Goal: Information Seeking & Learning: Learn about a topic

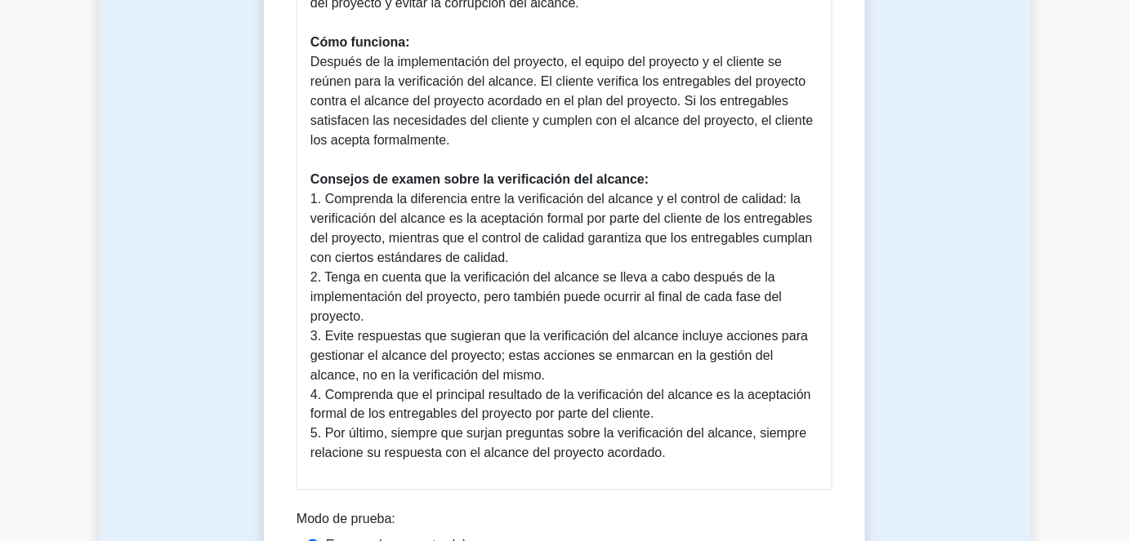
scroll to position [594, 0]
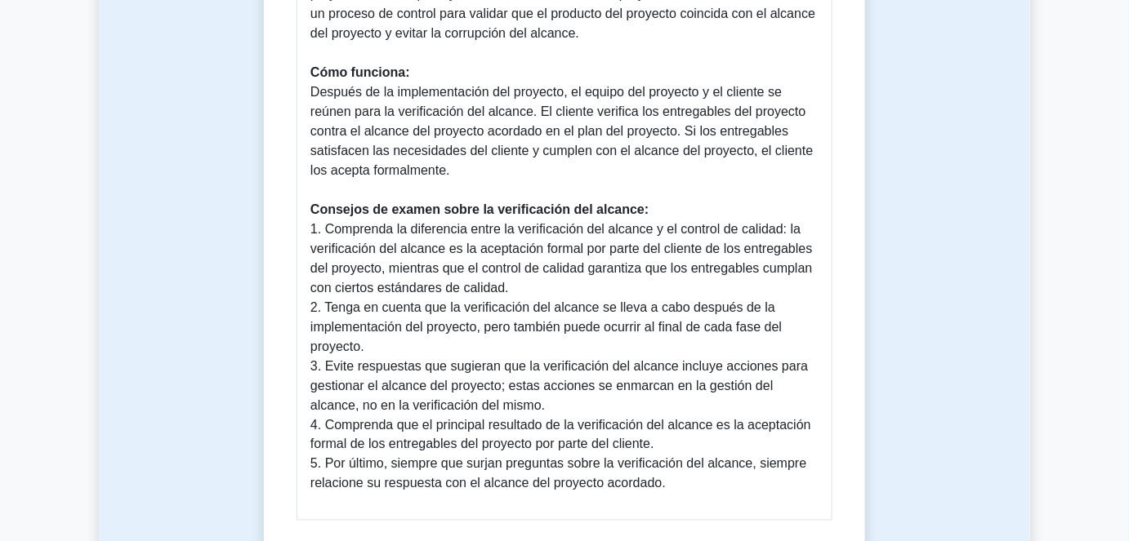
click at [605, 329] on font "2. Tenga en cuenta que la verificación del alcance se lleva a cabo después de l…" at bounding box center [545, 327] width 471 height 53
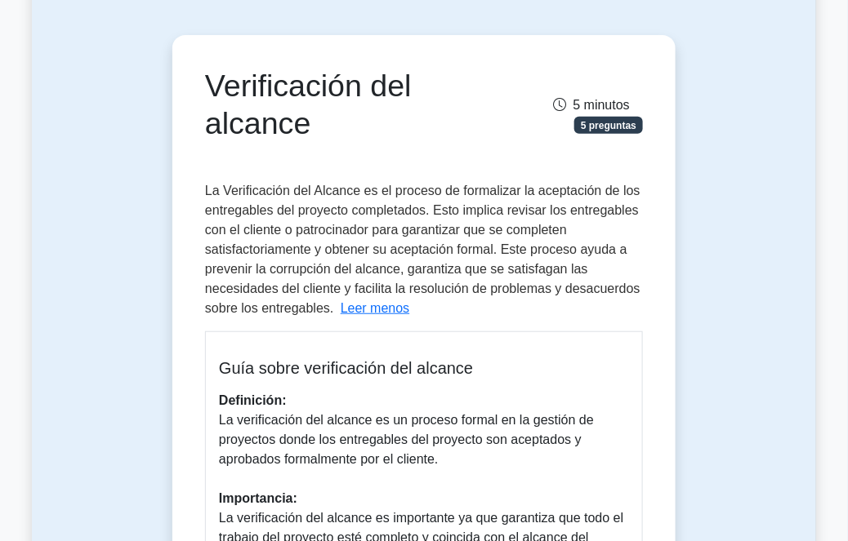
scroll to position [0, 0]
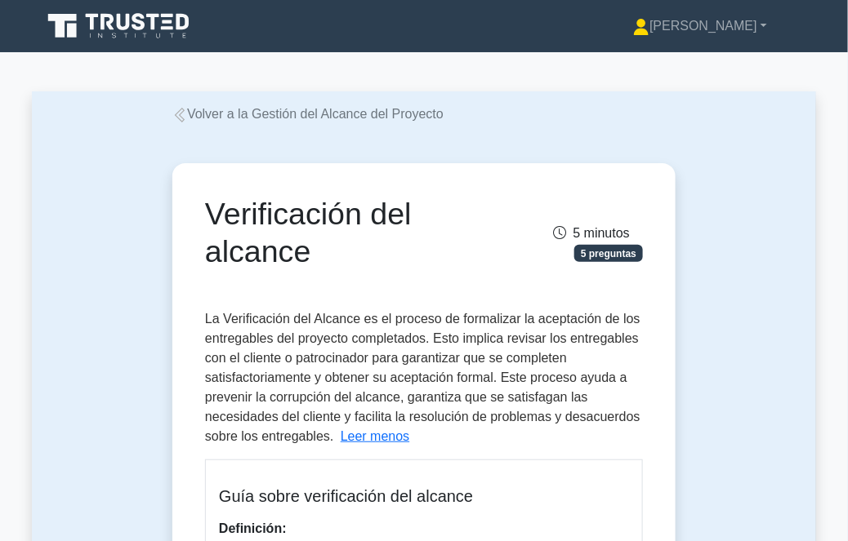
click at [230, 119] on font "Volver a la Gestión del Alcance del Proyecto" at bounding box center [315, 114] width 256 height 14
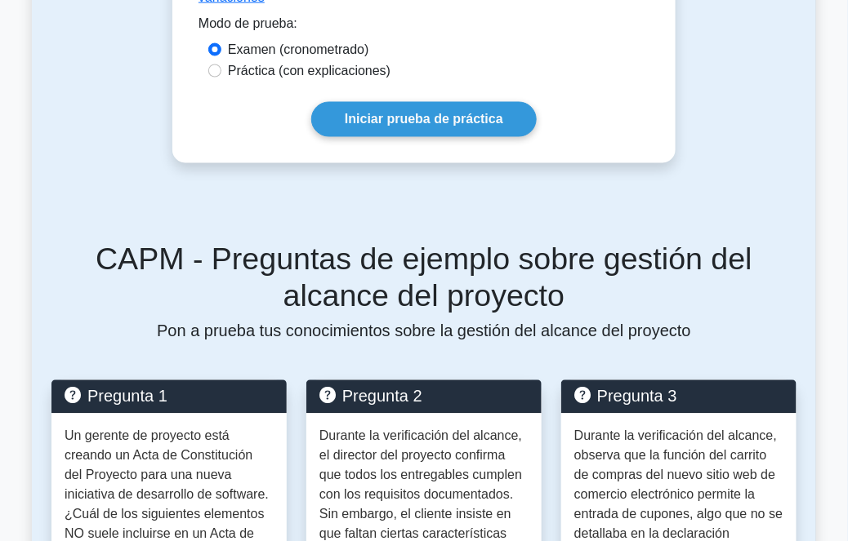
scroll to position [371, 0]
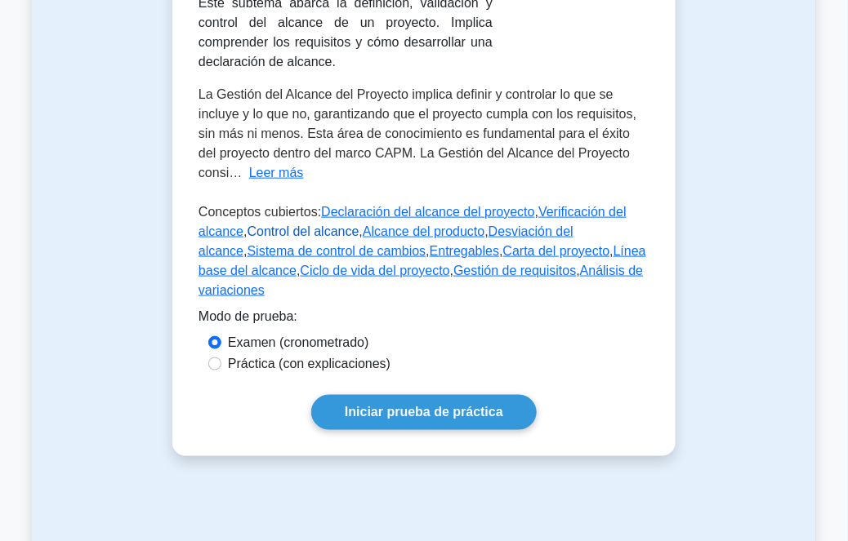
click at [309, 227] on font "Control del alcance" at bounding box center [303, 232] width 112 height 14
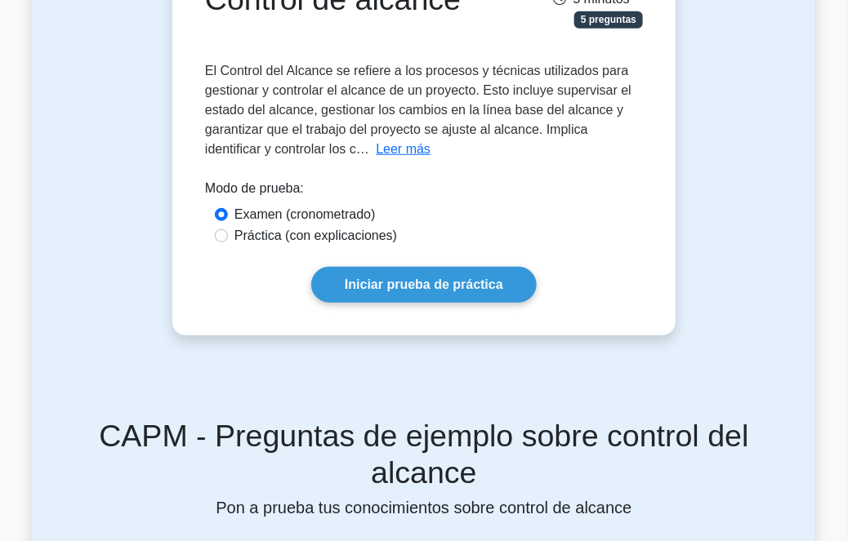
scroll to position [222, 0]
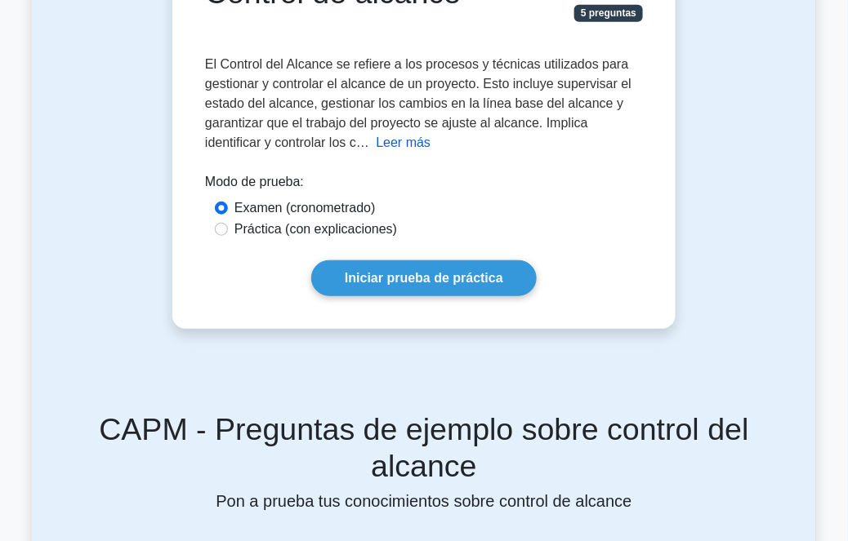
click at [403, 145] on font "Leer más" at bounding box center [403, 143] width 55 height 14
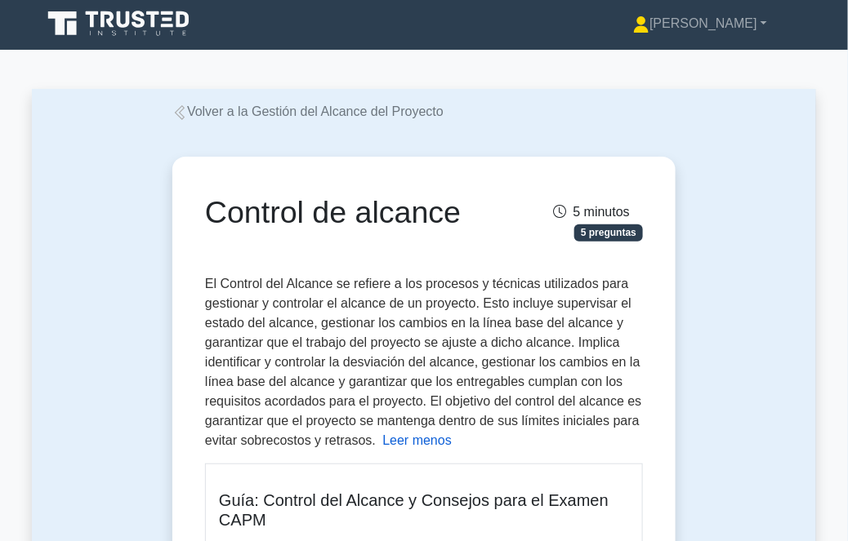
scroll to position [0, 0]
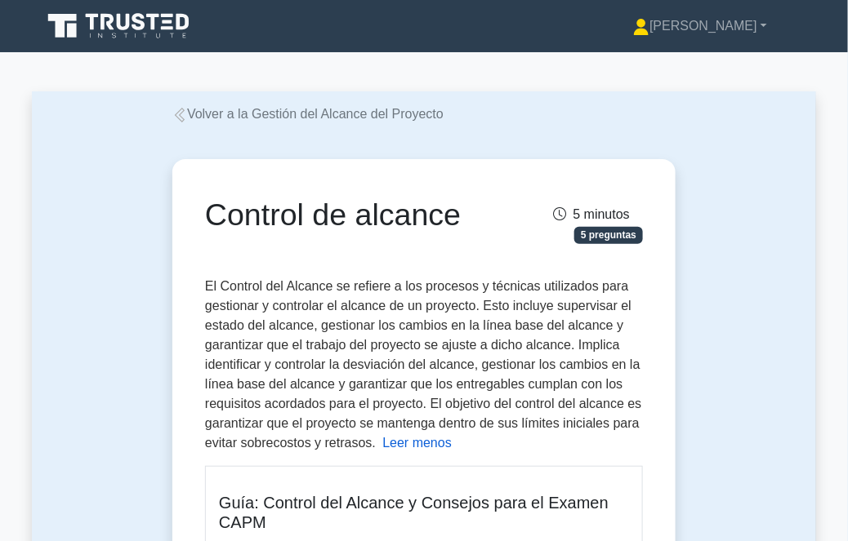
click at [593, 323] on font "El Control del Alcance se refiere a los procesos y técnicas utilizados para ges…" at bounding box center [423, 364] width 437 height 171
drag, startPoint x: 634, startPoint y: 296, endPoint x: 611, endPoint y: 359, distance: 67.7
click at [604, 372] on font "El Control del Alcance se refiere a los procesos y técnicas utilizados para ges…" at bounding box center [423, 364] width 437 height 171
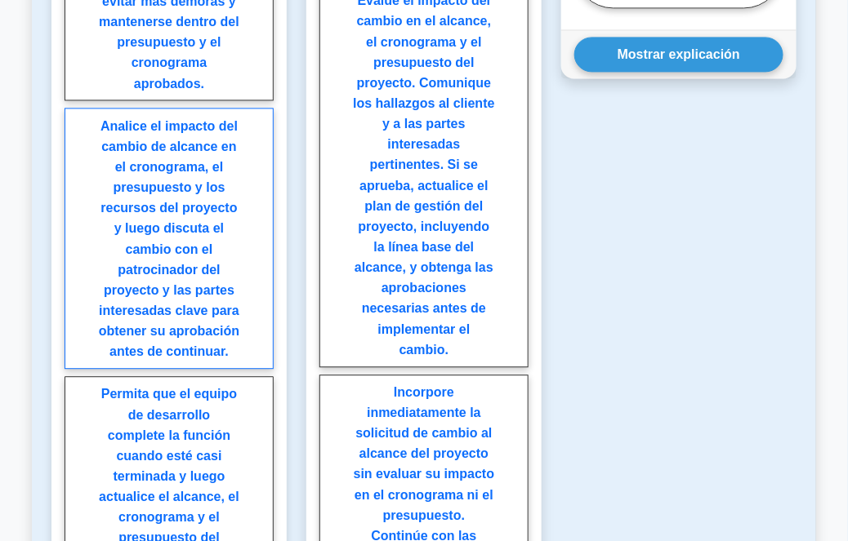
scroll to position [2450, 0]
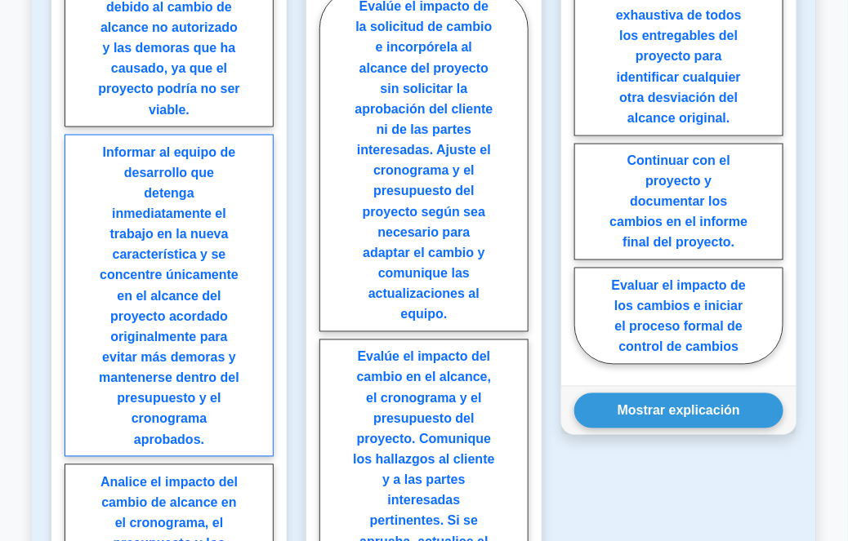
click at [222, 334] on font "Informar al equipo de desarrollo que detenga inmediatamente el trabajo en la nu…" at bounding box center [169, 295] width 140 height 301
click at [75, 461] on input "Informar al equipo de desarrollo que detenga inmediatamente el trabajo en la nu…" at bounding box center [70, 466] width 11 height 11
radio input "true"
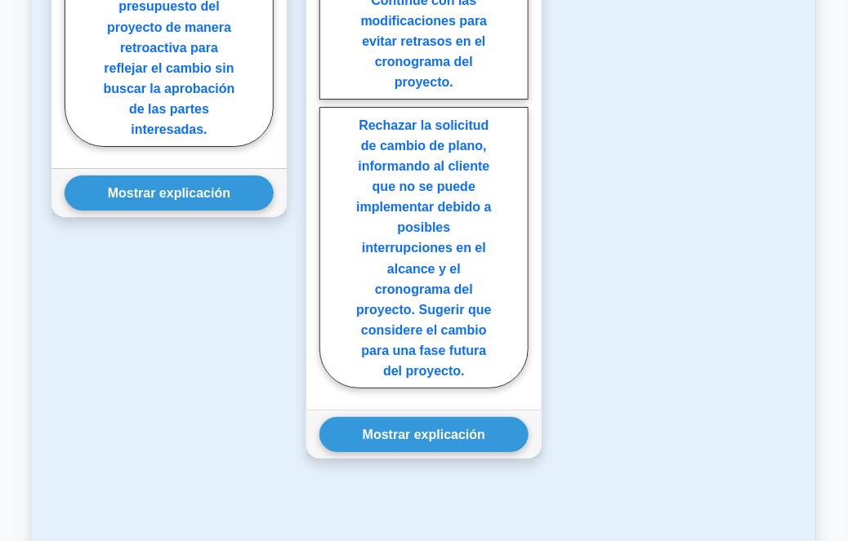
scroll to position [2970, 0]
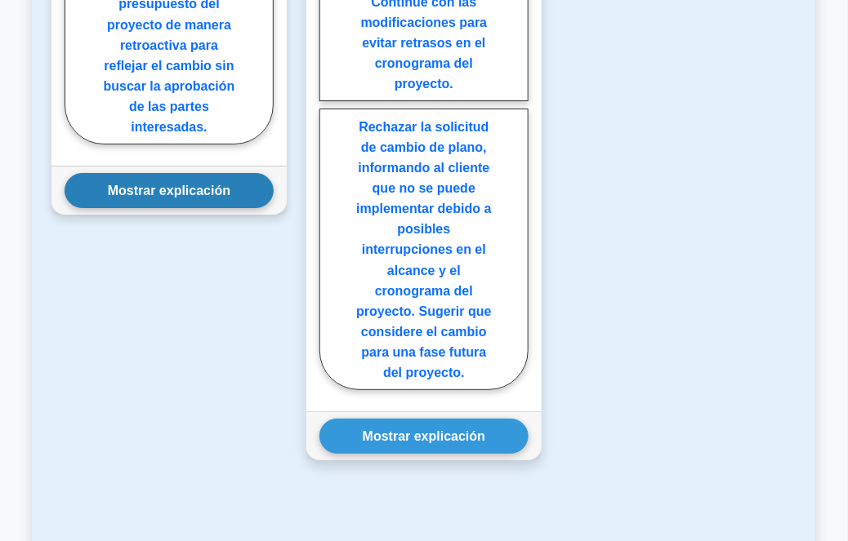
click at [212, 200] on button "Mostrar explicación" at bounding box center [169, 190] width 209 height 35
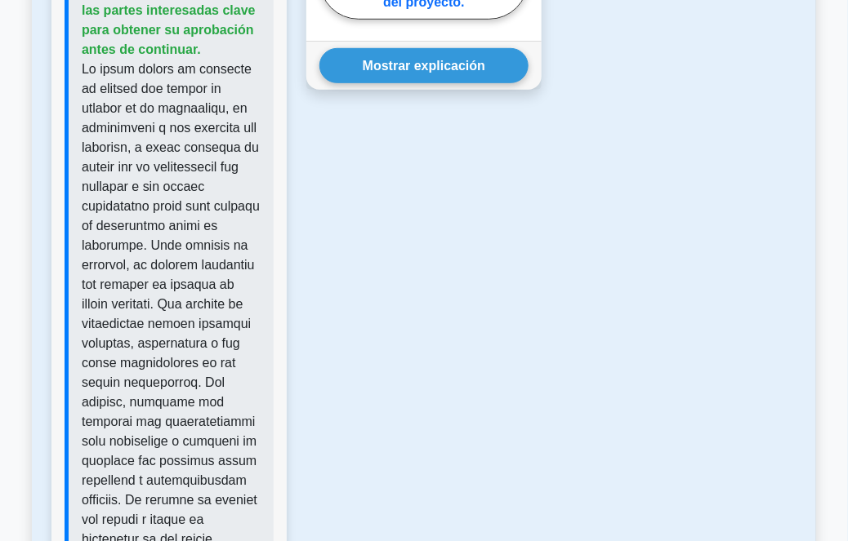
scroll to position [3340, 0]
drag, startPoint x: 207, startPoint y: 388, endPoint x: 185, endPoint y: 422, distance: 41.2
click at [185, 422] on font at bounding box center [171, 480] width 179 height 837
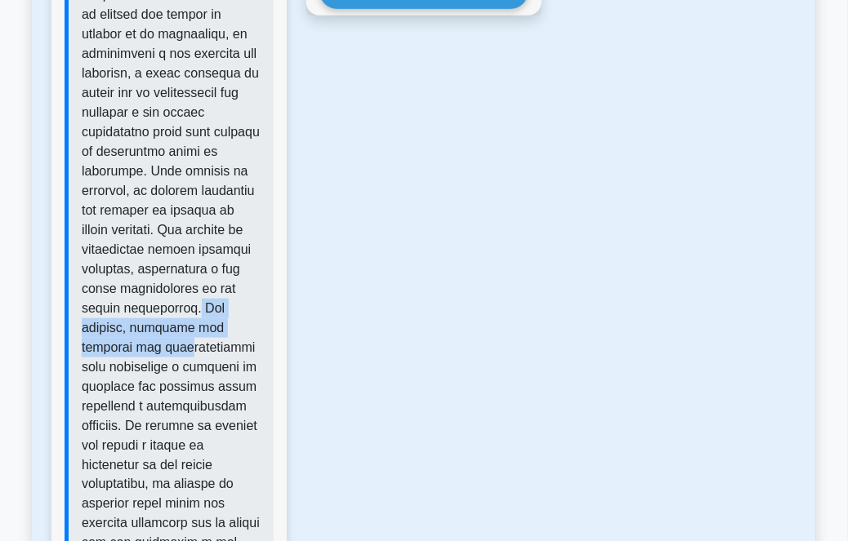
scroll to position [3415, 0]
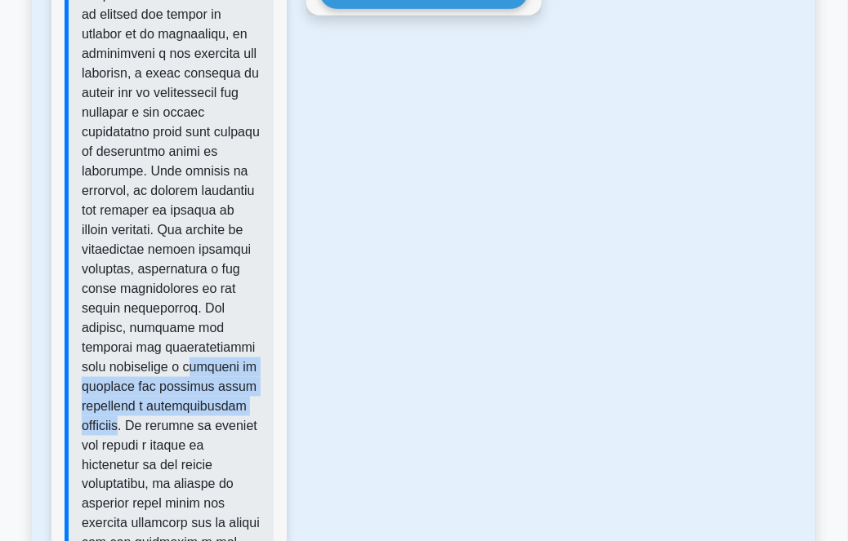
drag, startPoint x: 192, startPoint y: 358, endPoint x: 122, endPoint y: 421, distance: 94.3
click at [122, 421] on font at bounding box center [171, 406] width 179 height 837
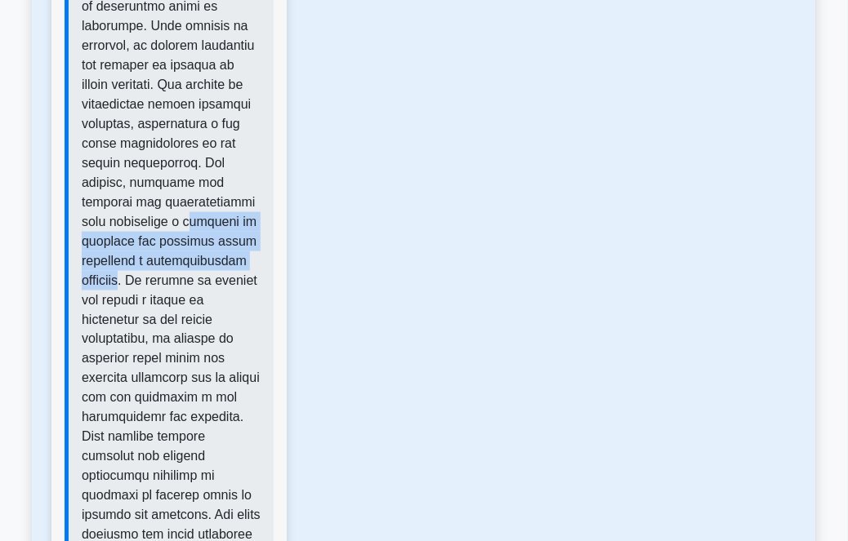
scroll to position [3563, 0]
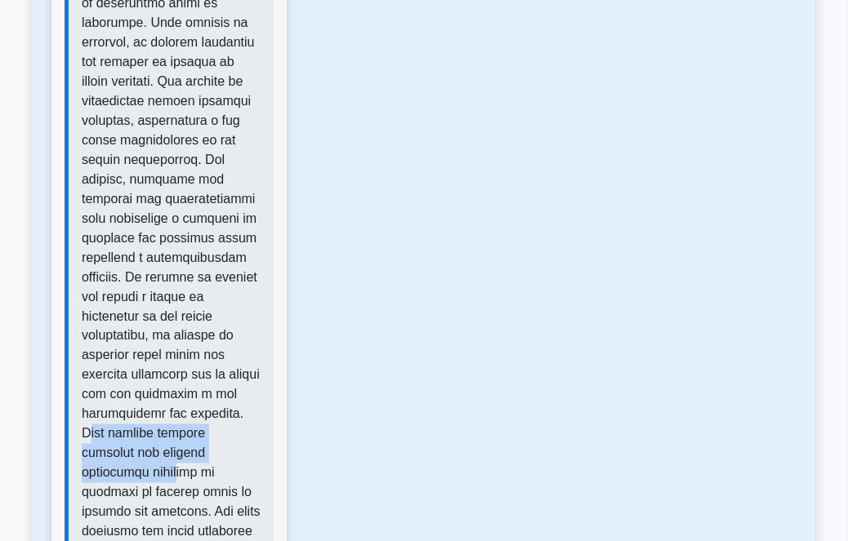
drag, startPoint x: 236, startPoint y: 424, endPoint x: 220, endPoint y: 440, distance: 23.1
click at [220, 440] on font at bounding box center [171, 257] width 179 height 837
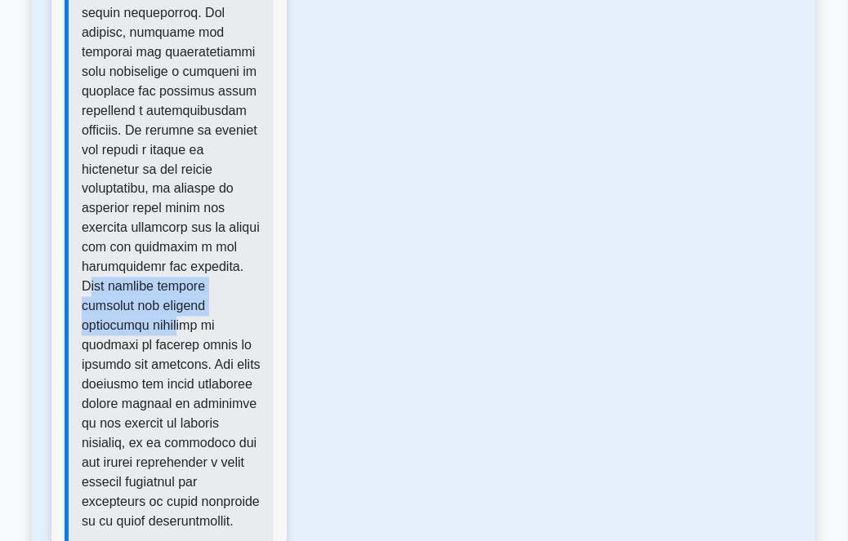
scroll to position [3712, 0]
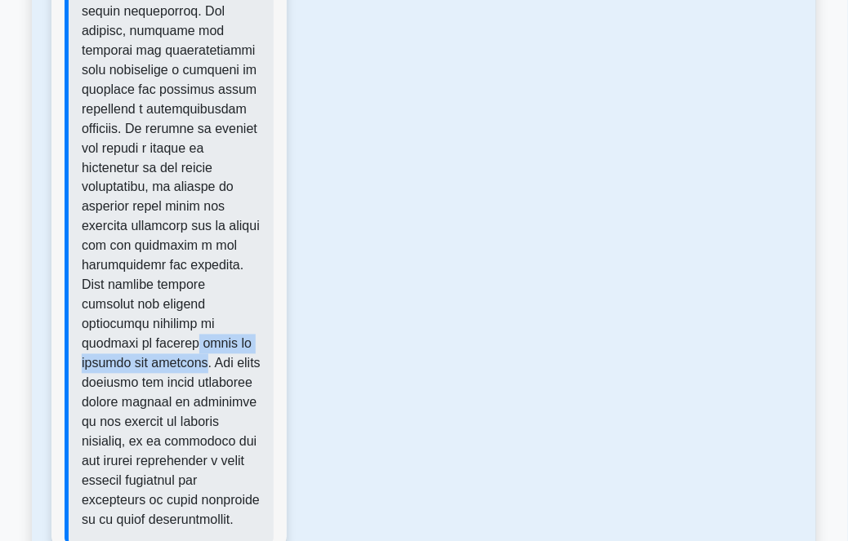
drag, startPoint x: 200, startPoint y: 342, endPoint x: 193, endPoint y: 328, distance: 16.4
click at [193, 328] on font at bounding box center [171, 108] width 179 height 837
click at [207, 345] on font at bounding box center [171, 108] width 179 height 837
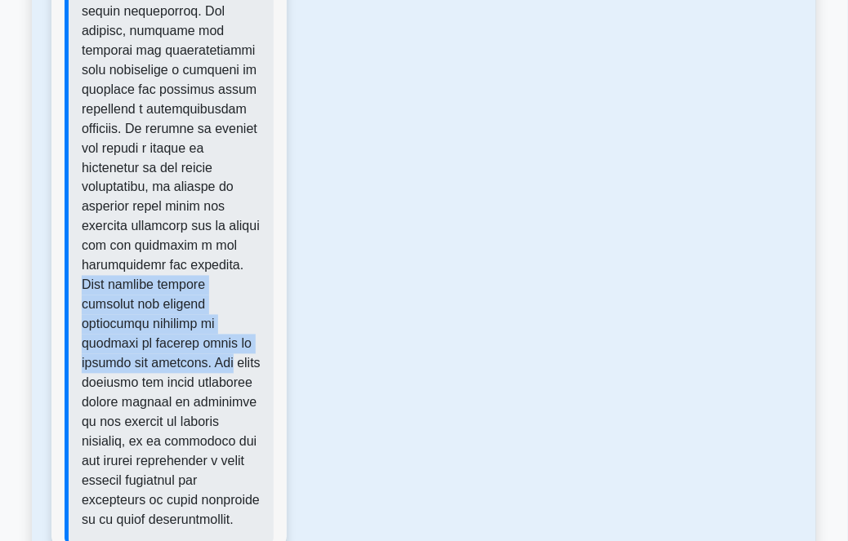
drag, startPoint x: 207, startPoint y: 345, endPoint x: 234, endPoint y: 266, distance: 82.9
click at [234, 266] on font at bounding box center [171, 108] width 179 height 837
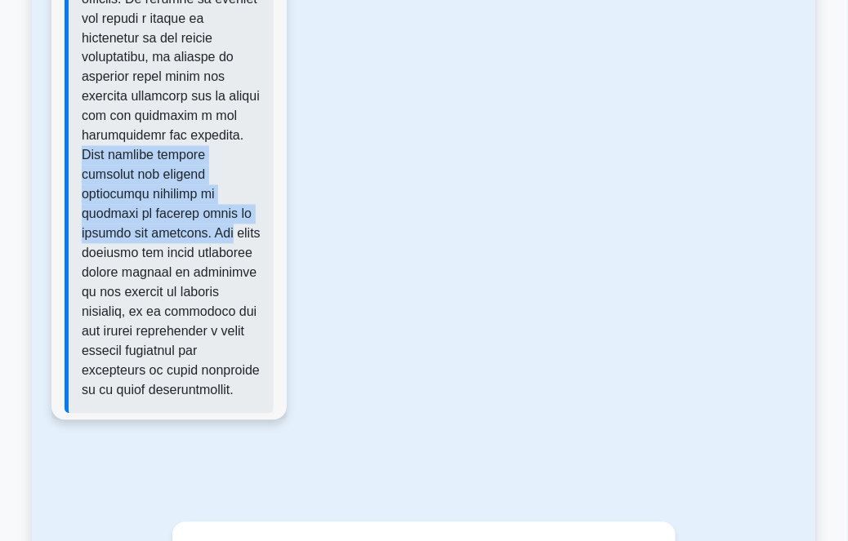
scroll to position [3861, 0]
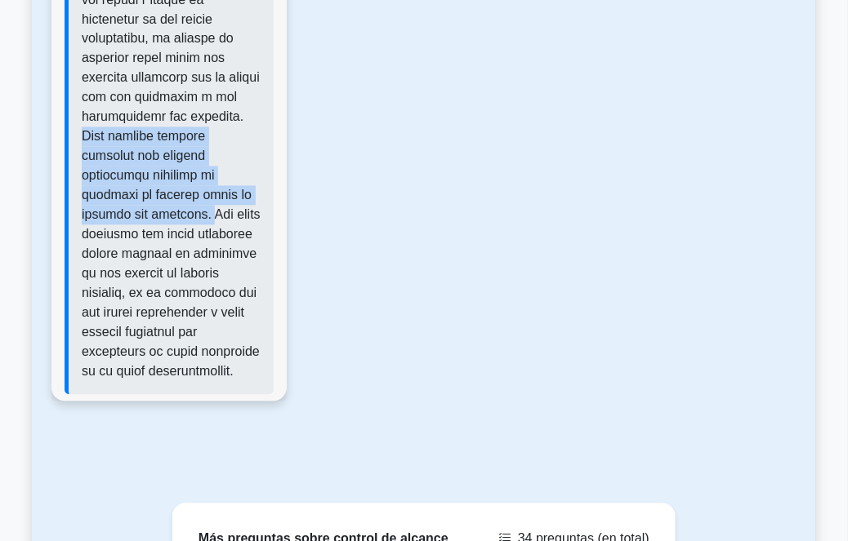
drag, startPoint x: 207, startPoint y: 192, endPoint x: 230, endPoint y: 111, distance: 84.0
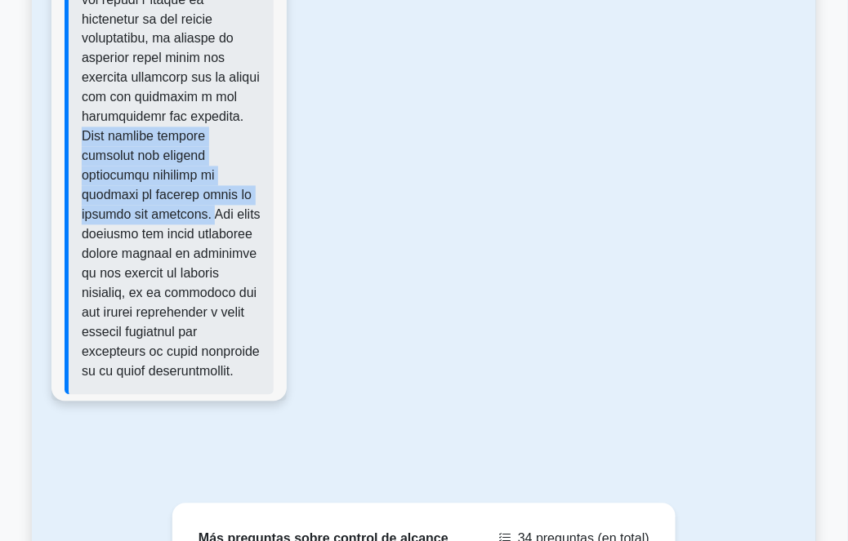
drag, startPoint x: 207, startPoint y: 188, endPoint x: 230, endPoint y: 118, distance: 73.1
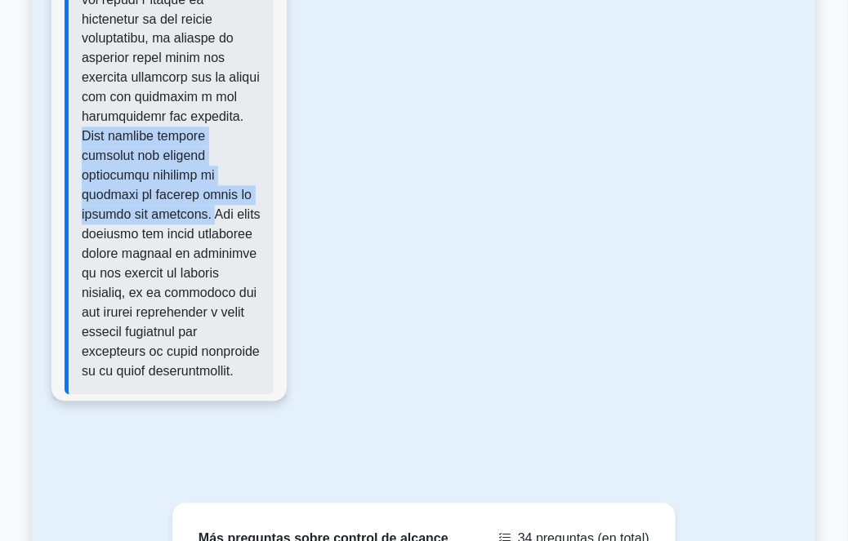
drag, startPoint x: 207, startPoint y: 194, endPoint x: 229, endPoint y: 111, distance: 86.2
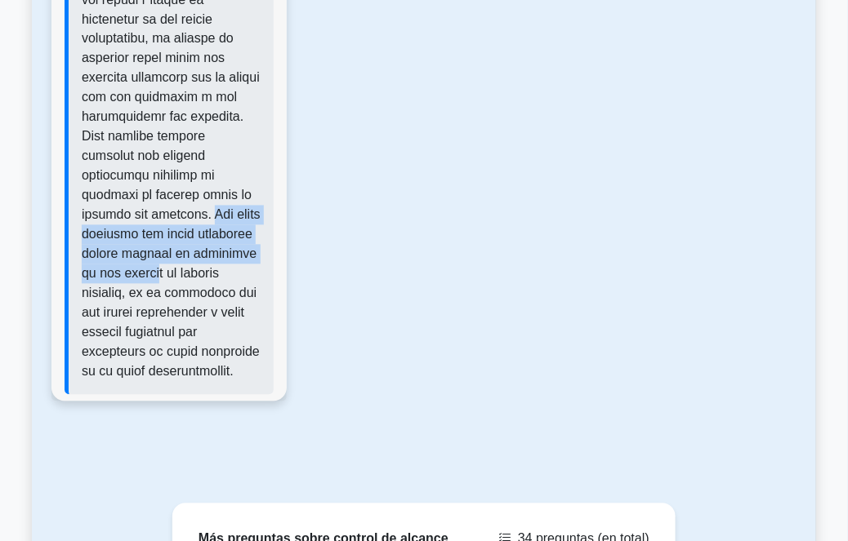
drag, startPoint x: 208, startPoint y: 190, endPoint x: 223, endPoint y: 251, distance: 62.2
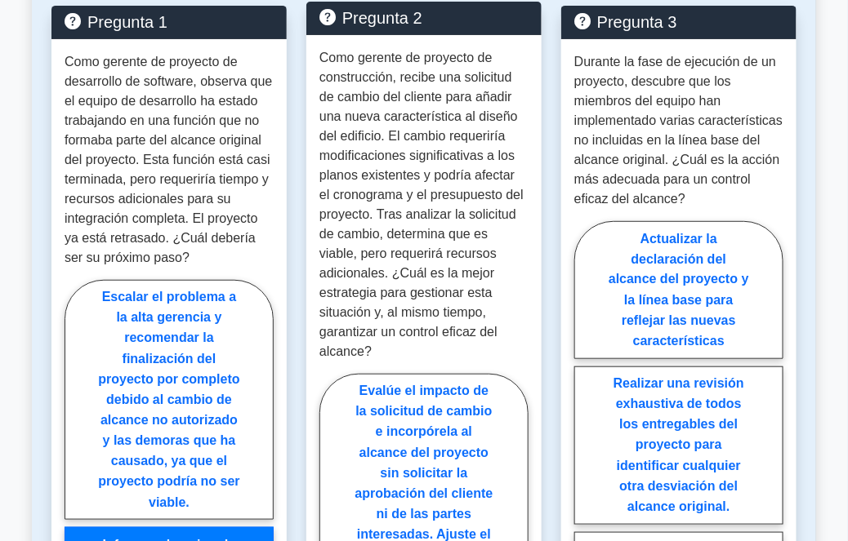
scroll to position [1633, 0]
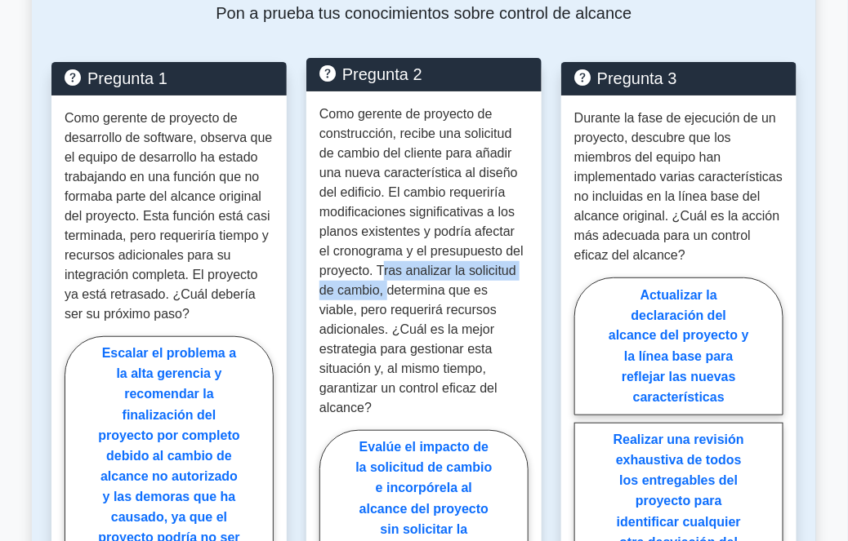
drag, startPoint x: 381, startPoint y: 238, endPoint x: 385, endPoint y: 255, distance: 17.1
click at [385, 255] on font "Como gerente de proyecto de construcción, recibe una solicitud de cambio del cl…" at bounding box center [421, 261] width 204 height 308
click at [394, 261] on font "Como gerente de proyecto de construcción, recibe una solicitud de cambio del cl…" at bounding box center [421, 261] width 204 height 308
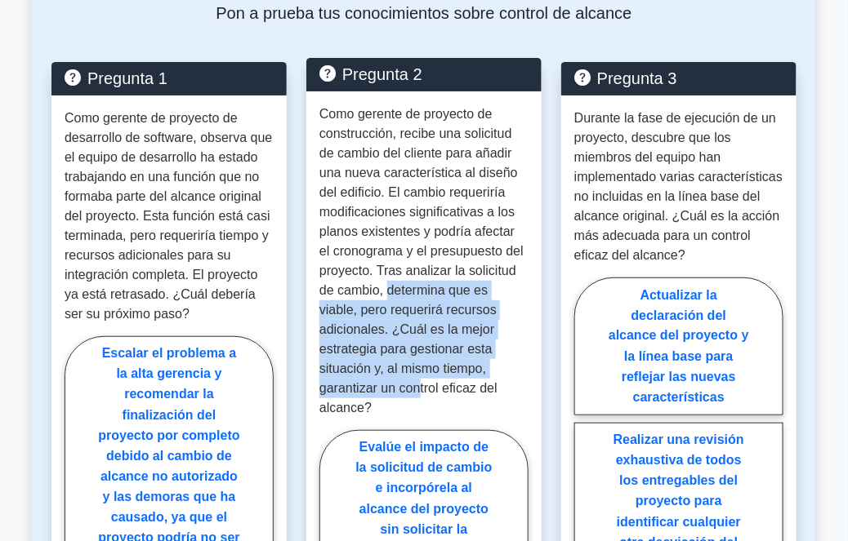
drag, startPoint x: 385, startPoint y: 256, endPoint x: 468, endPoint y: 323, distance: 107.4
click at [469, 335] on font "Como gerente de proyecto de construcción, recibe una solicitud de cambio del cl…" at bounding box center [421, 261] width 204 height 308
click at [416, 274] on font "Como gerente de proyecto de construcción, recibe una solicitud de cambio del cl…" at bounding box center [421, 261] width 204 height 308
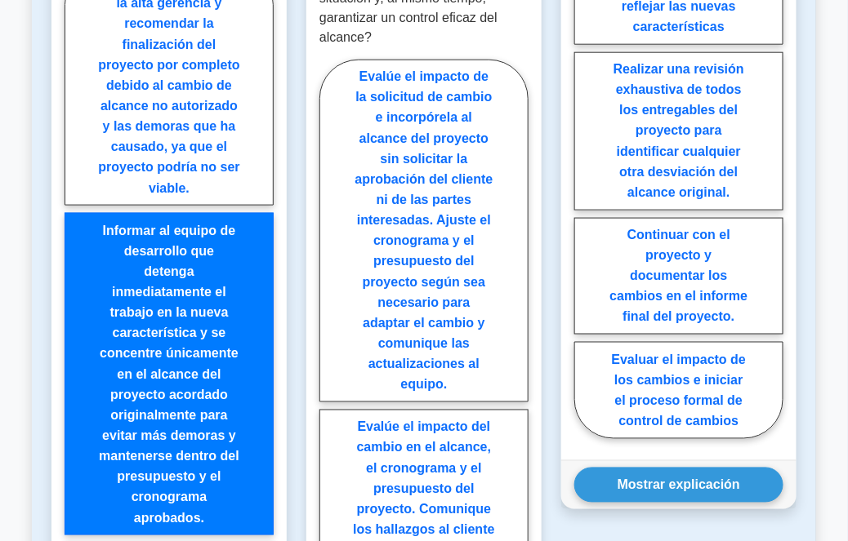
scroll to position [1485, 0]
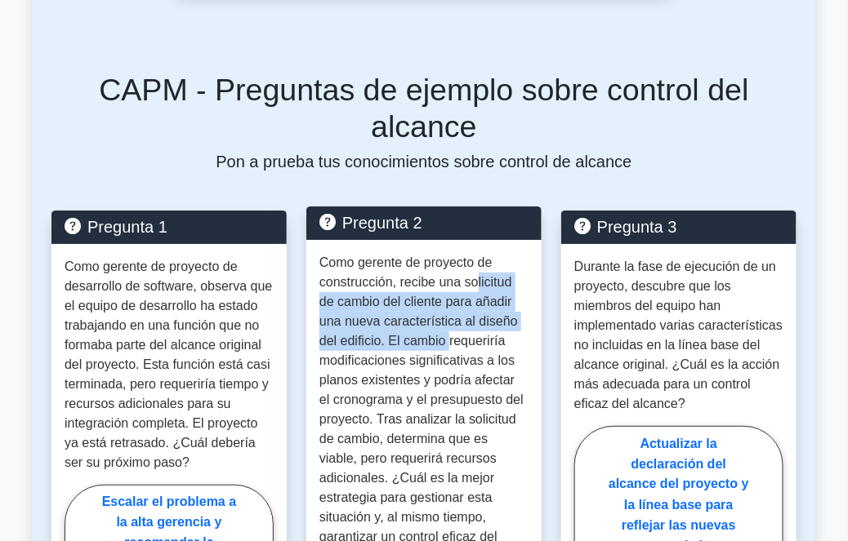
drag, startPoint x: 472, startPoint y: 243, endPoint x: 448, endPoint y: 296, distance: 58.1
click at [448, 296] on font "Como gerente de proyecto de construcción, recibe una solicitud de cambio del cl…" at bounding box center [421, 410] width 204 height 308
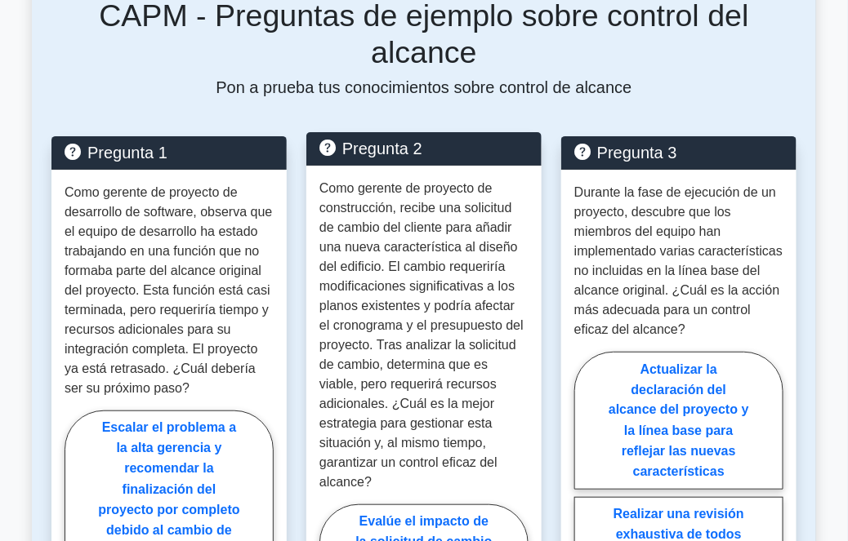
click at [404, 310] on font "Como gerente de proyecto de construcción, recibe una solicitud de cambio del cl…" at bounding box center [421, 335] width 204 height 308
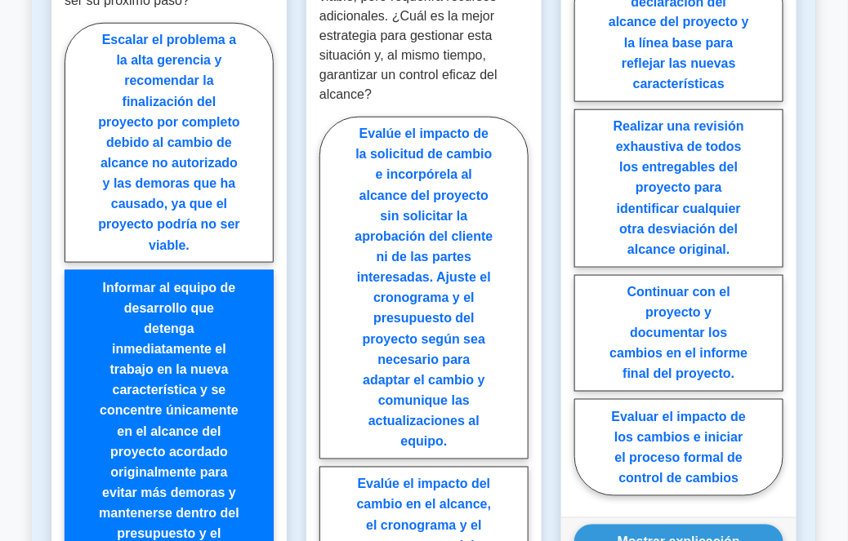
scroll to position [1930, 0]
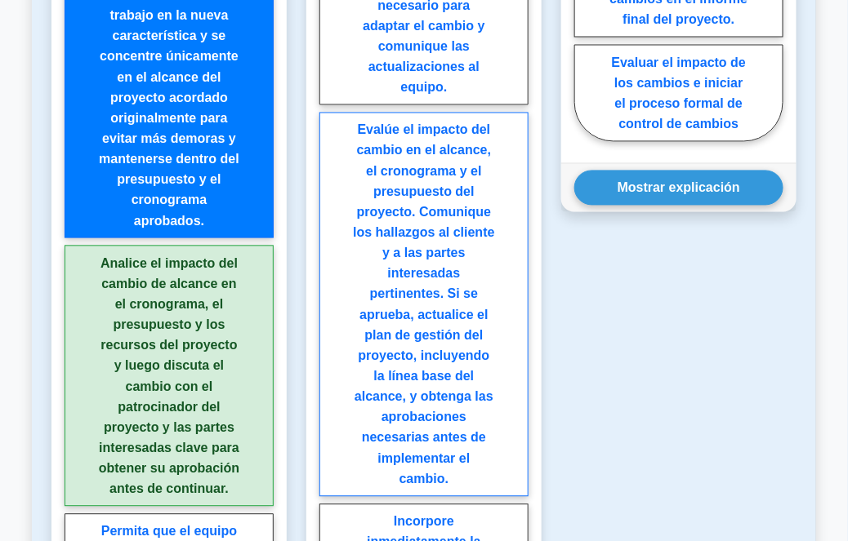
click at [477, 307] on label "Evalúe el impacto del cambio en el alcance, el cronograma y el presupuesto del …" at bounding box center [423, 305] width 209 height 385
click at [330, 408] on input "Evalúe el impacto del cambio en el alcance, el cronograma y el presupuesto del …" at bounding box center [324, 413] width 11 height 11
radio input "true"
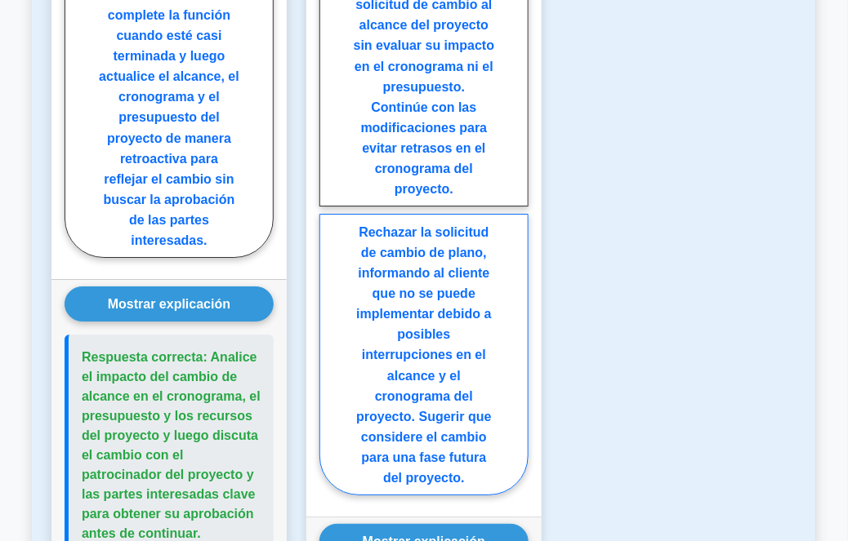
scroll to position [3044, 0]
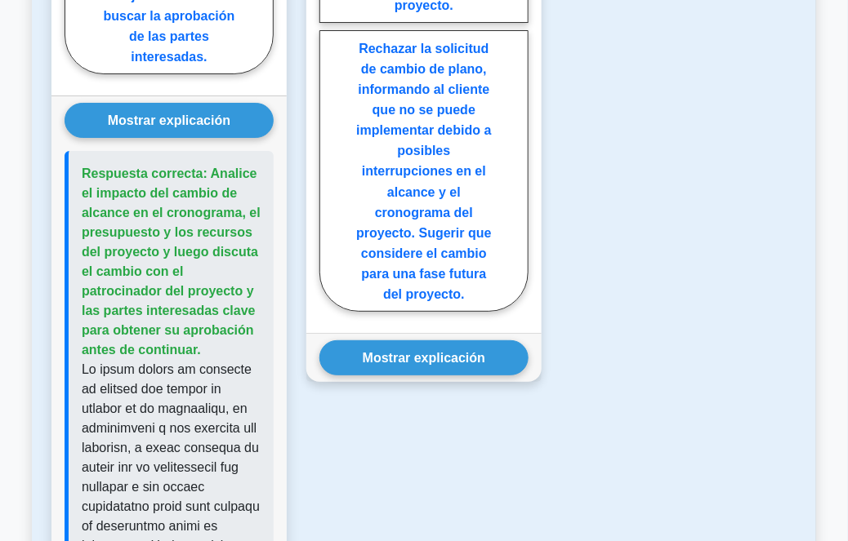
click at [457, 333] on div "Mostrar explicación Respuesta correcta: Evaluar el impacto del cambio en el alc…" at bounding box center [423, 357] width 235 height 49
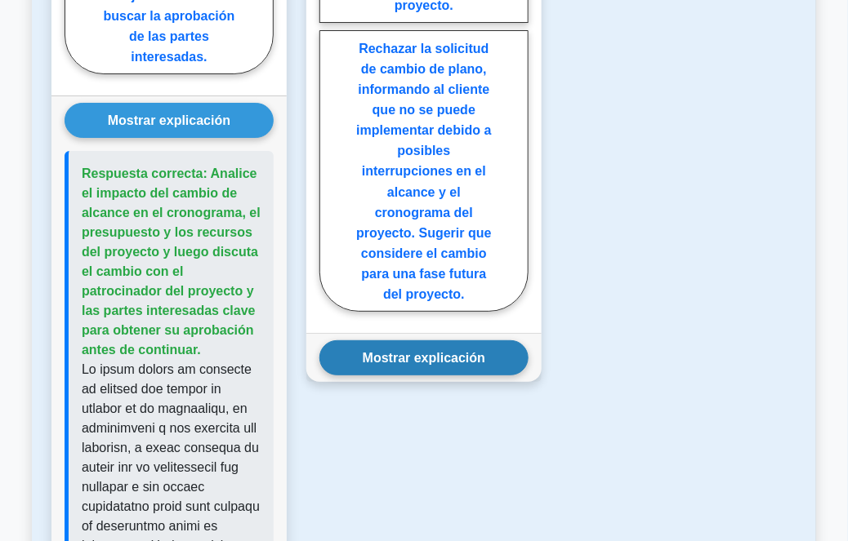
click at [455, 341] on button "Mostrar explicación" at bounding box center [423, 358] width 209 height 35
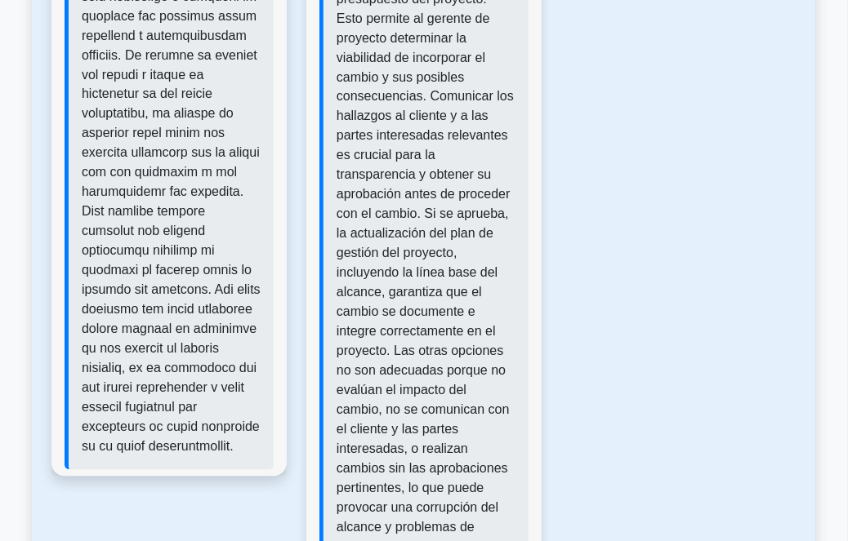
scroll to position [3792, 0]
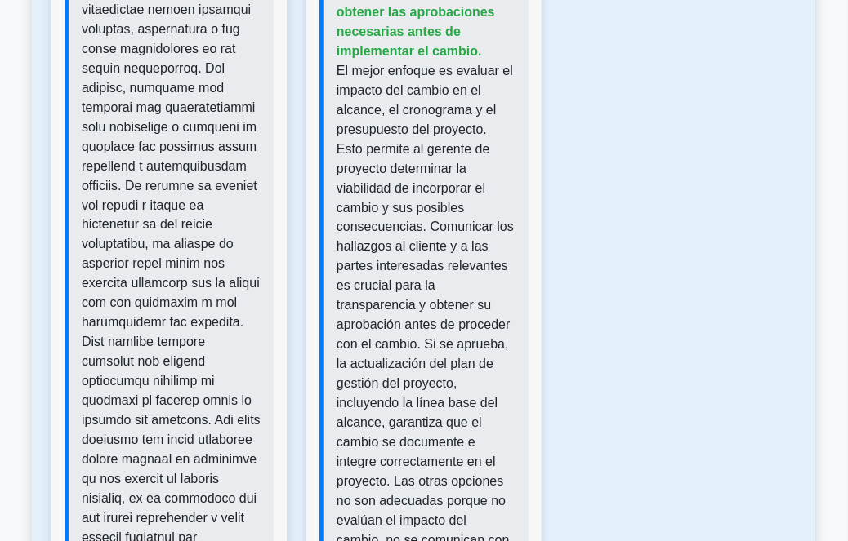
scroll to position [3661, 0]
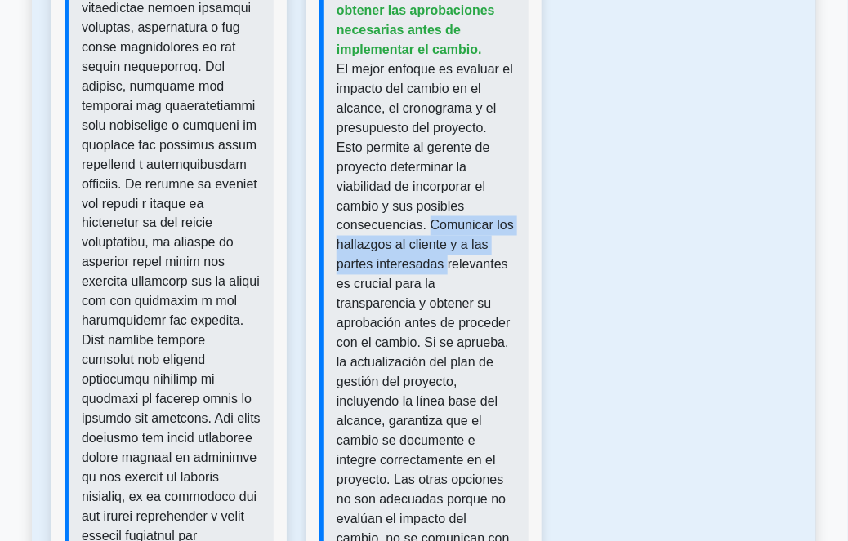
drag, startPoint x: 337, startPoint y: 209, endPoint x: 408, endPoint y: 247, distance: 80.0
click at [407, 247] on font "El mejor enfoque es evaluar el impacto del cambio en el alcance, el cronograma …" at bounding box center [424, 373] width 177 height 622
click at [441, 233] on font "El mejor enfoque es evaluar el impacto del cambio en el alcance, el cronograma …" at bounding box center [424, 373] width 177 height 622
click at [468, 234] on p "El mejor enfoque es evaluar el impacto del cambio en el alcance, el cronograma …" at bounding box center [425, 373] width 179 height 627
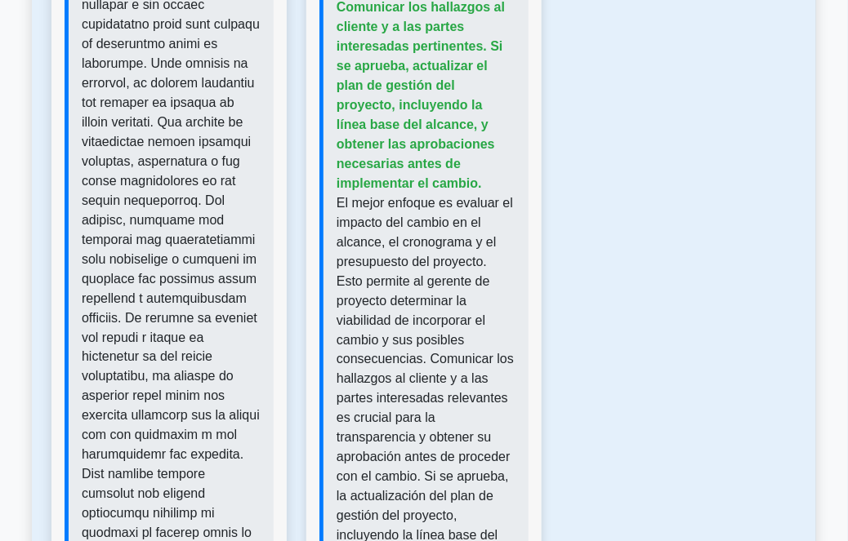
scroll to position [3513, 0]
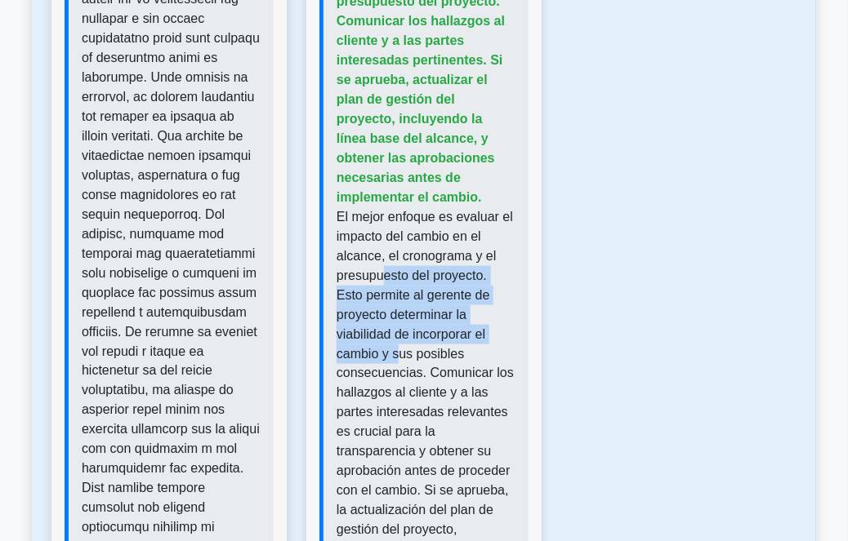
drag, startPoint x: 422, startPoint y: 273, endPoint x: 472, endPoint y: 315, distance: 65.5
click at [472, 315] on font "El mejor enfoque es evaluar el impacto del cambio en el alcance, el cronograma …" at bounding box center [424, 521] width 177 height 622
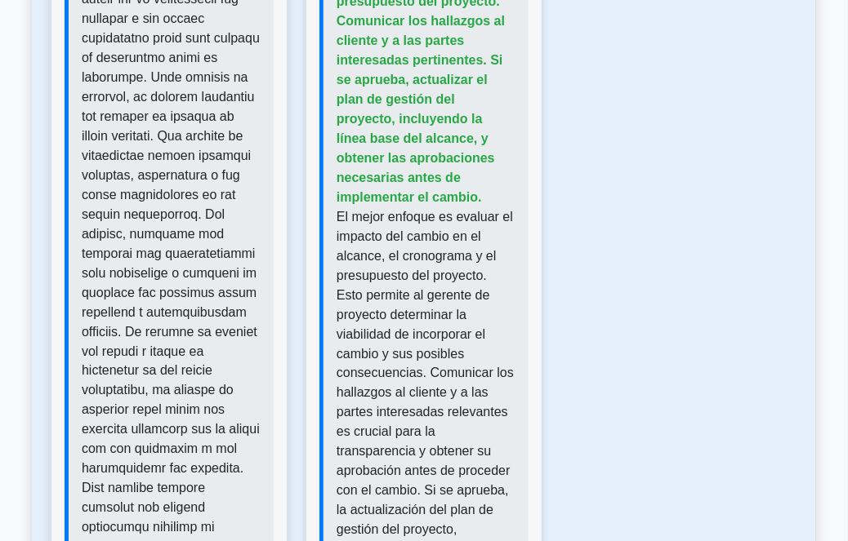
click at [477, 336] on p "El mejor enfoque es evaluar el impacto del cambio en el alcance, el cronograma …" at bounding box center [425, 520] width 179 height 627
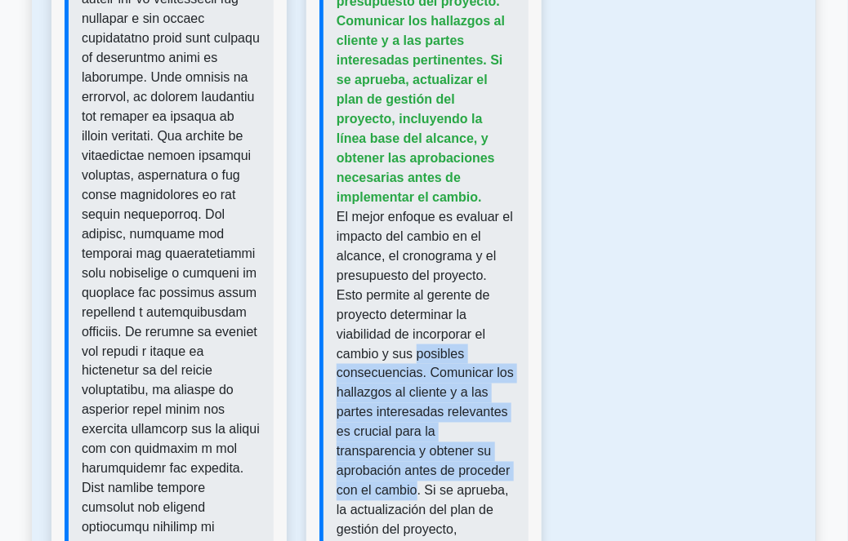
drag, startPoint x: 336, startPoint y: 336, endPoint x: 489, endPoint y: 451, distance: 191.9
click at [489, 451] on font "El mejor enfoque es evaluar el impacto del cambio en el alcance, el cronograma …" at bounding box center [424, 521] width 177 height 622
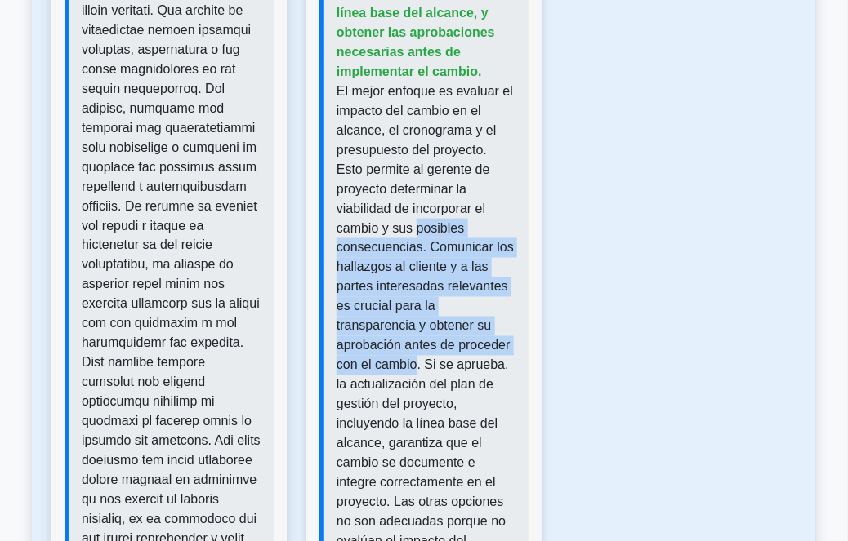
scroll to position [3661, 0]
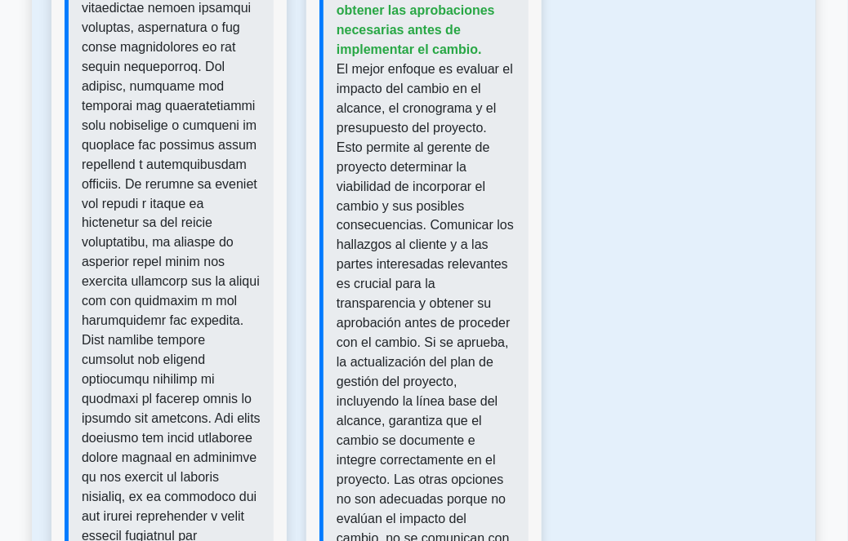
click at [483, 333] on font "El mejor enfoque es evaluar el impacto del cambio en el alcance, el cronograma …" at bounding box center [424, 373] width 177 height 622
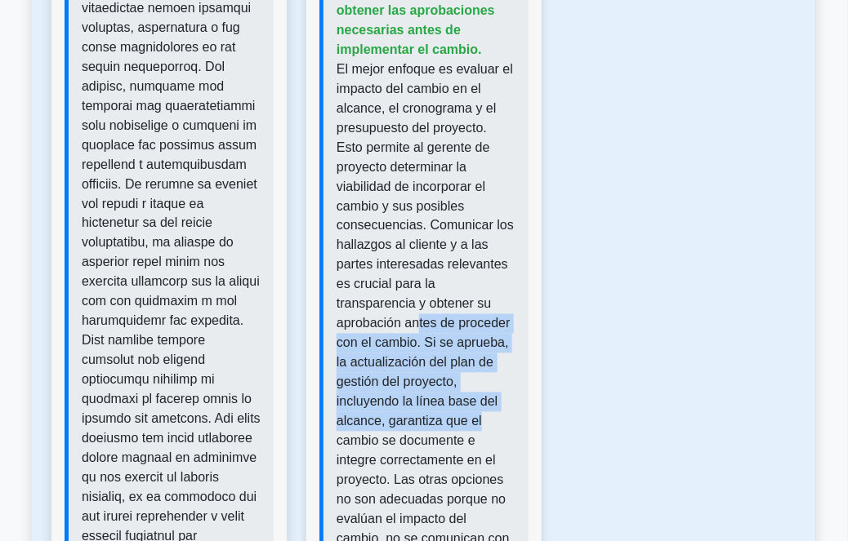
drag, startPoint x: 481, startPoint y: 281, endPoint x: 494, endPoint y: 390, distance: 109.4
click at [494, 390] on p "El mejor enfoque es evaluar el impacto del cambio en el alcance, el cronograma …" at bounding box center [425, 373] width 179 height 627
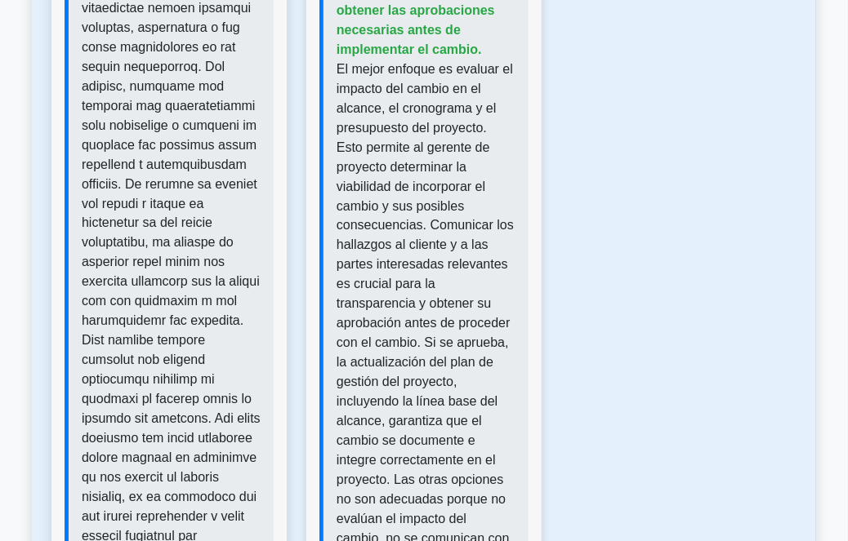
click at [492, 397] on p "El mejor enfoque es evaluar el impacto del cambio en el alcance, el cronograma …" at bounding box center [425, 373] width 179 height 627
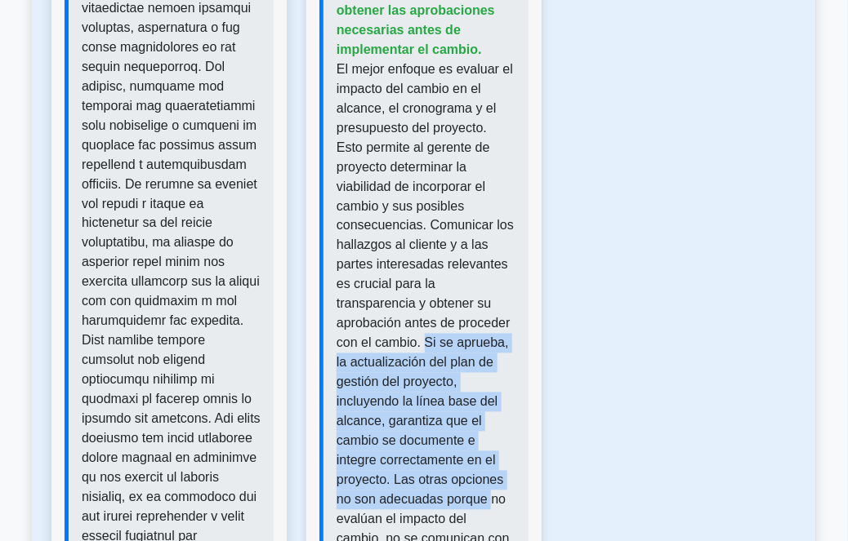
drag, startPoint x: 495, startPoint y: 307, endPoint x: 477, endPoint y: 439, distance: 133.5
click at [487, 467] on font "El mejor enfoque es evaluar el impacto del cambio en el alcance, el cronograma …" at bounding box center [424, 373] width 177 height 622
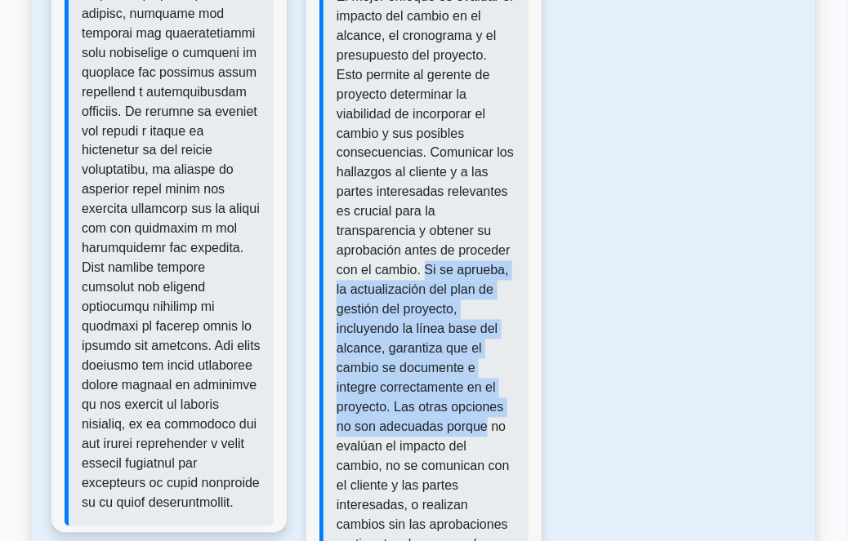
scroll to position [3735, 0]
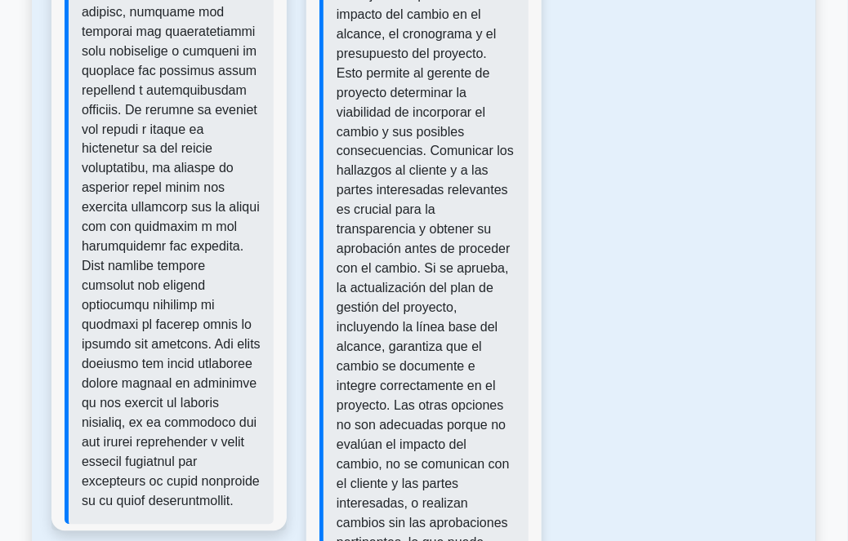
click at [457, 403] on font "El mejor enfoque es evaluar el impacto del cambio en el alcance, el cronograma …" at bounding box center [424, 299] width 177 height 622
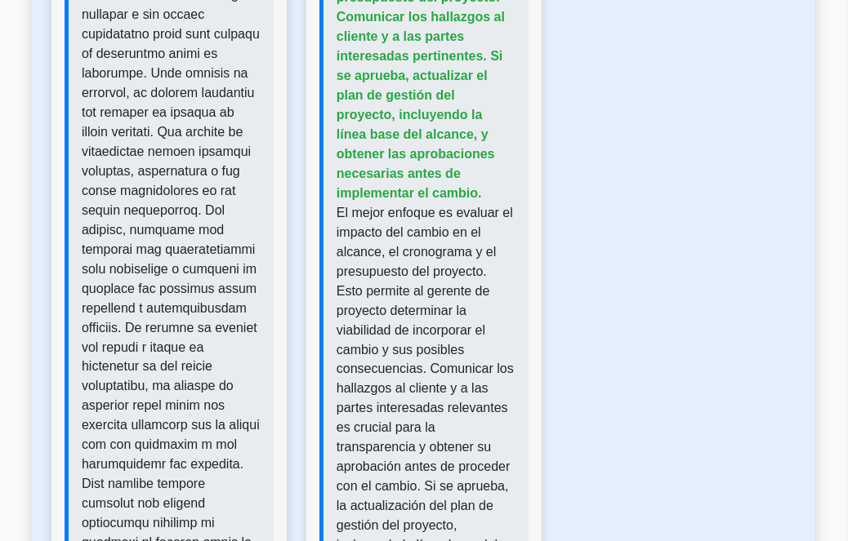
scroll to position [3513, 0]
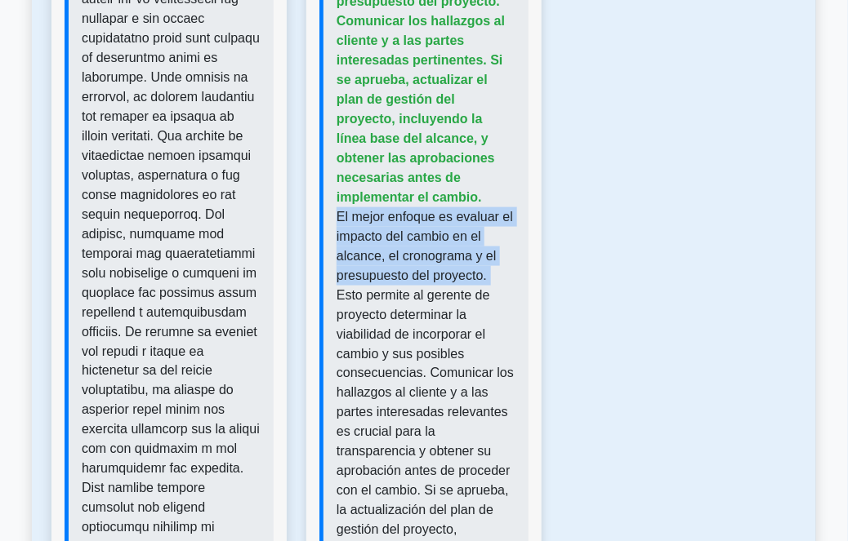
drag, startPoint x: 337, startPoint y: 200, endPoint x: 489, endPoint y: 255, distance: 161.5
click at [489, 255] on font "El mejor enfoque es evaluar el impacto del cambio en el alcance, el cronograma …" at bounding box center [424, 521] width 177 height 622
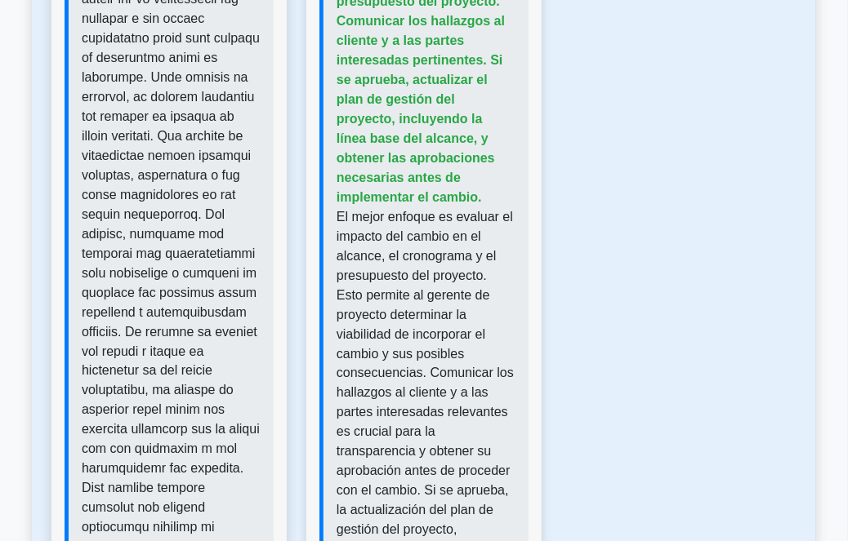
click at [491, 274] on font "El mejor enfoque es evaluar el impacto del cambio en el alcance, el cronograma …" at bounding box center [424, 521] width 177 height 622
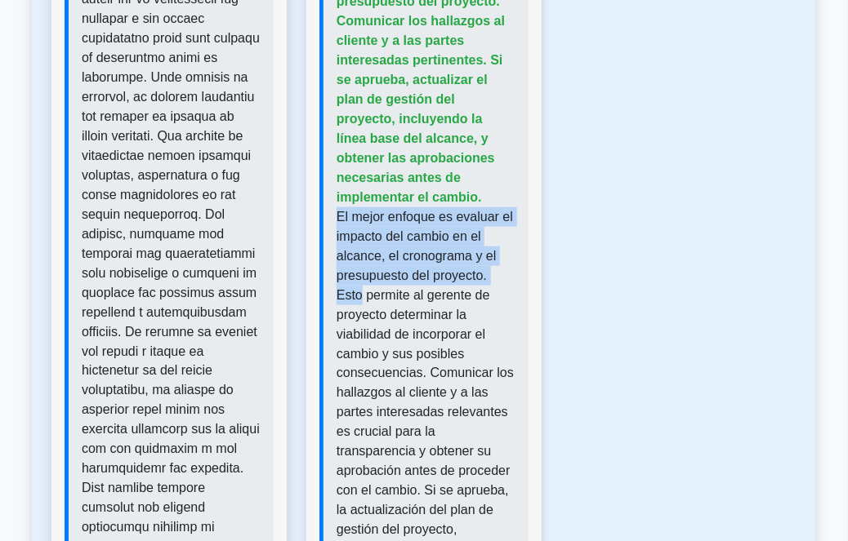
drag, startPoint x: 336, startPoint y: 196, endPoint x: 513, endPoint y: 258, distance: 187.8
click at [513, 258] on div "Respuesta correcta: Evaluar el impacto del cambio en el alcance, el cronograma …" at bounding box center [423, 384] width 209 height 928
click at [486, 258] on font "El mejor enfoque es evaluar el impacto del cambio en el alcance, el cronograma …" at bounding box center [424, 521] width 177 height 622
click at [492, 258] on font "El mejor enfoque es evaluar el impacto del cambio en el alcance, el cronograma …" at bounding box center [424, 521] width 177 height 622
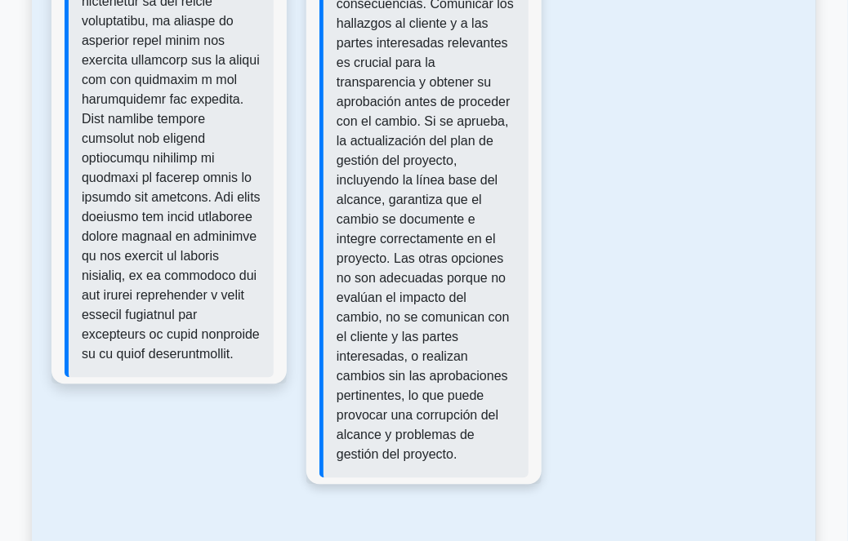
scroll to position [3884, 0]
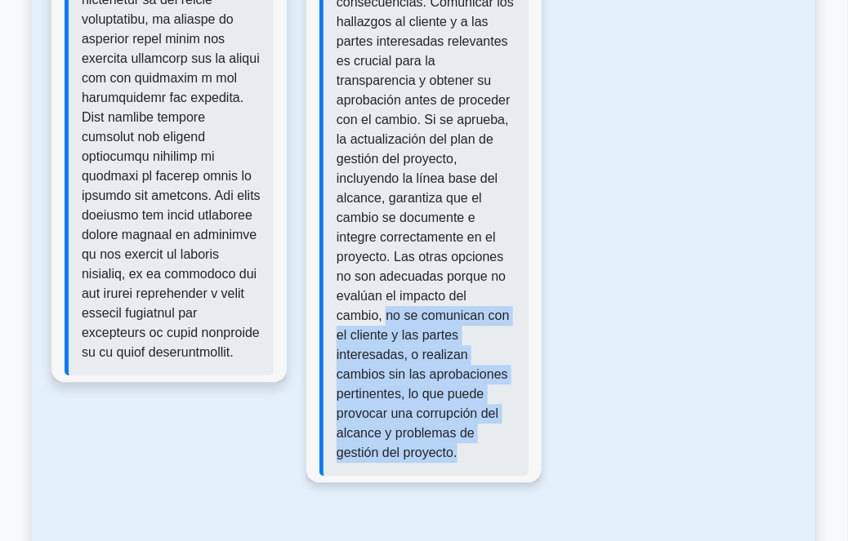
drag, startPoint x: 335, startPoint y: 279, endPoint x: 488, endPoint y: 420, distance: 208.1
click at [488, 420] on div "Respuesta correcta: Evaluar el impacto del cambio en el alcance, el cronograma …" at bounding box center [423, 13] width 209 height 928
click at [441, 414] on p "El mejor enfoque es evaluar el impacto del cambio en el alcance, el cronograma …" at bounding box center [425, 150] width 179 height 627
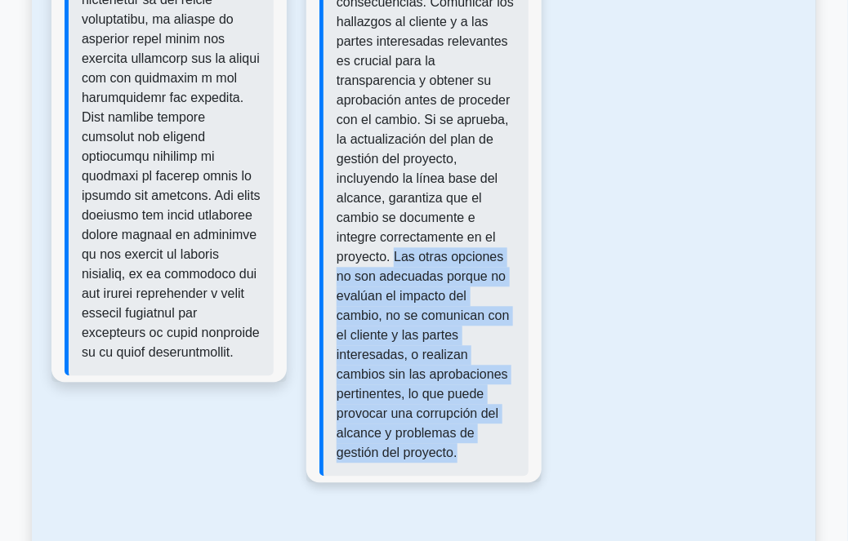
drag, startPoint x: 437, startPoint y: 416, endPoint x: 393, endPoint y: 220, distance: 200.9
click at [393, 220] on p "El mejor enfoque es evaluar el impacto del cambio en el alcance, el cronograma …" at bounding box center [425, 150] width 179 height 627
click at [399, 253] on font "El mejor enfoque es evaluar el impacto del cambio en el alcance, el cronograma …" at bounding box center [424, 150] width 177 height 622
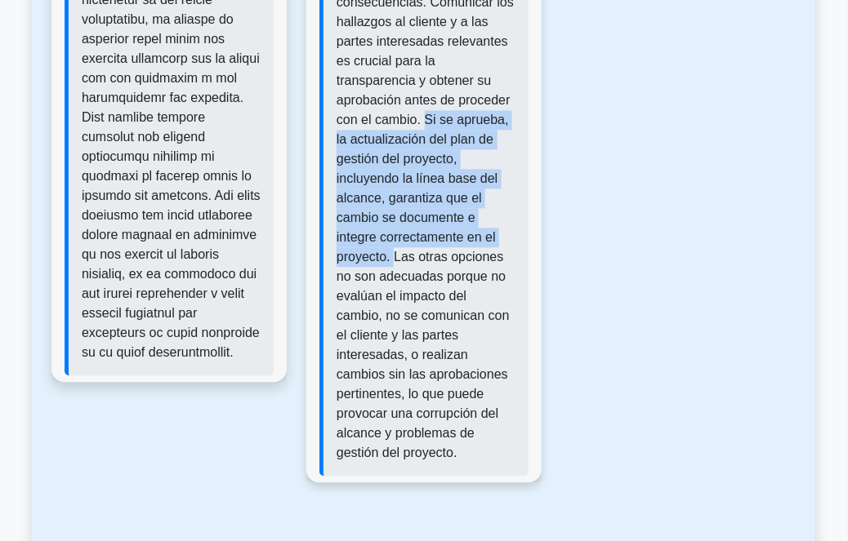
drag, startPoint x: 500, startPoint y: 91, endPoint x: 395, endPoint y: 222, distance: 167.3
click at [395, 222] on font "El mejor enfoque es evaluar el impacto del cambio en el alcance, el cronograma …" at bounding box center [424, 150] width 177 height 622
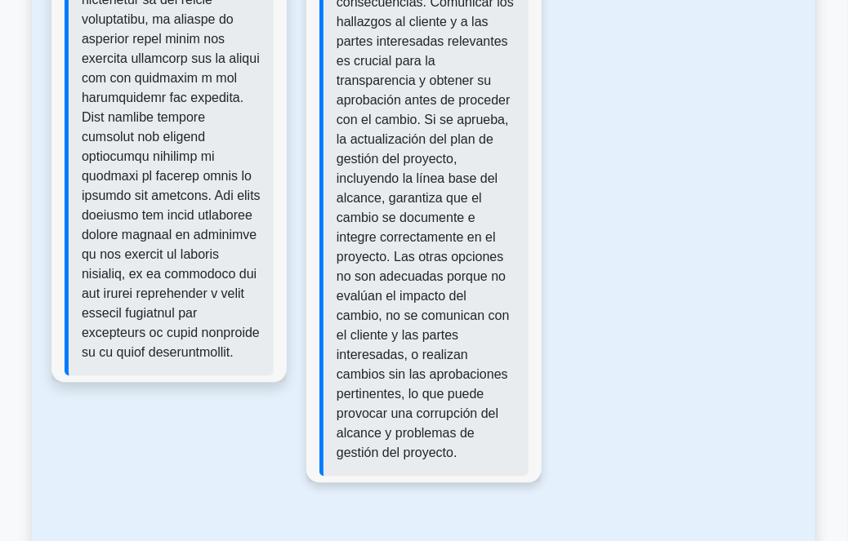
click at [402, 227] on font "El mejor enfoque es evaluar el impacto del cambio en el alcance, el cronograma …" at bounding box center [424, 150] width 177 height 622
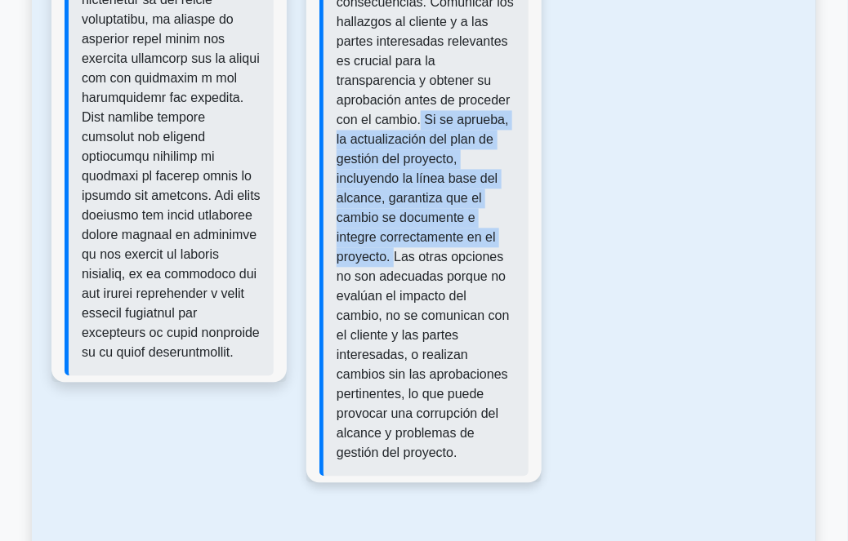
drag, startPoint x: 394, startPoint y: 218, endPoint x: 494, endPoint y: 72, distance: 177.4
click at [494, 72] on font "El mejor enfoque es evaluar el impacto del cambio en el alcance, el cronograma …" at bounding box center [424, 150] width 177 height 622
click at [499, 86] on font "El mejor enfoque es evaluar el impacto del cambio en el alcance, el cronograma …" at bounding box center [424, 150] width 177 height 622
drag, startPoint x: 497, startPoint y: 77, endPoint x: 395, endPoint y: 219, distance: 174.5
click at [395, 219] on font "El mejor enfoque es evaluar el impacto del cambio en el alcance, el cronograma …" at bounding box center [424, 150] width 177 height 622
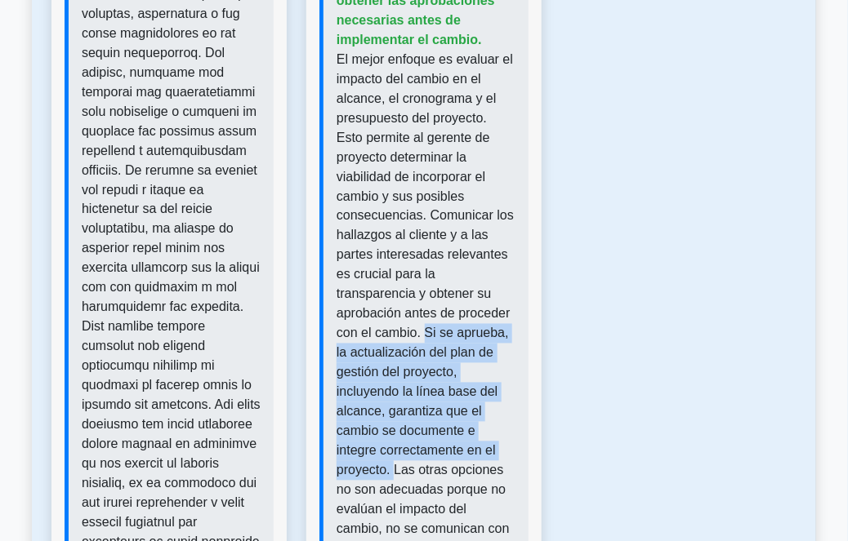
scroll to position [3735, 0]
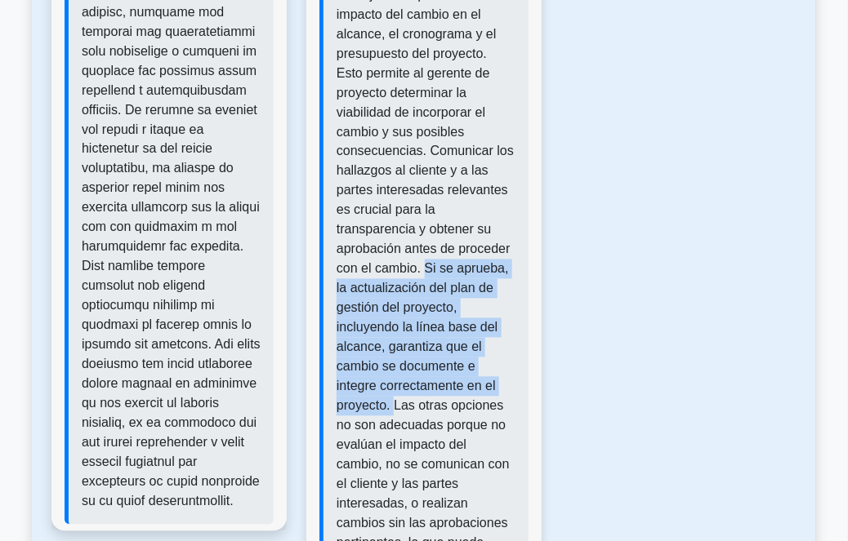
click at [390, 371] on font "El mejor enfoque es evaluar el impacto del cambio en el alcance, el cronograma …" at bounding box center [424, 299] width 177 height 622
drag, startPoint x: 392, startPoint y: 372, endPoint x: 492, endPoint y: 225, distance: 178.7
click at [492, 225] on font "El mejor enfoque es evaluar el impacto del cambio en el alcance, el cronograma …" at bounding box center [424, 299] width 177 height 622
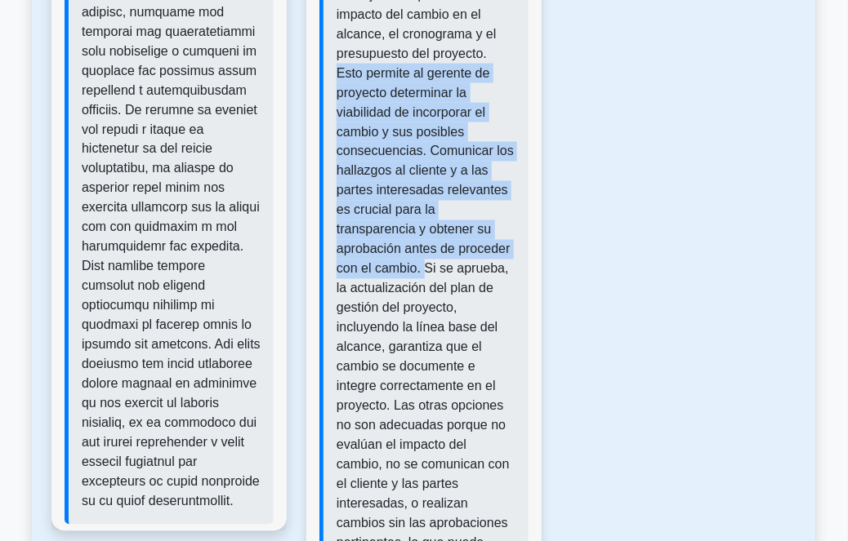
drag, startPoint x: 488, startPoint y: 32, endPoint x: 497, endPoint y: 229, distance: 197.1
click at [497, 229] on font "El mejor enfoque es evaluar el impacto del cambio en el alcance, el cronograma …" at bounding box center [424, 299] width 177 height 622
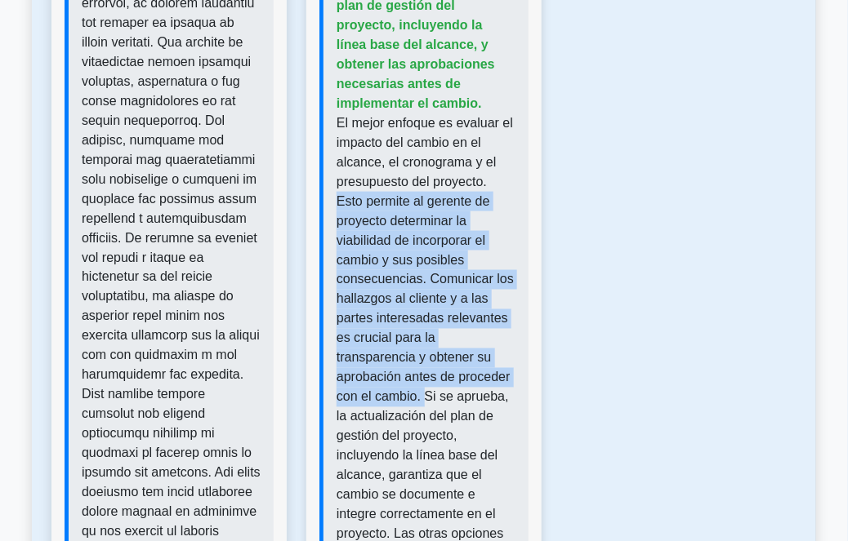
scroll to position [3587, 0]
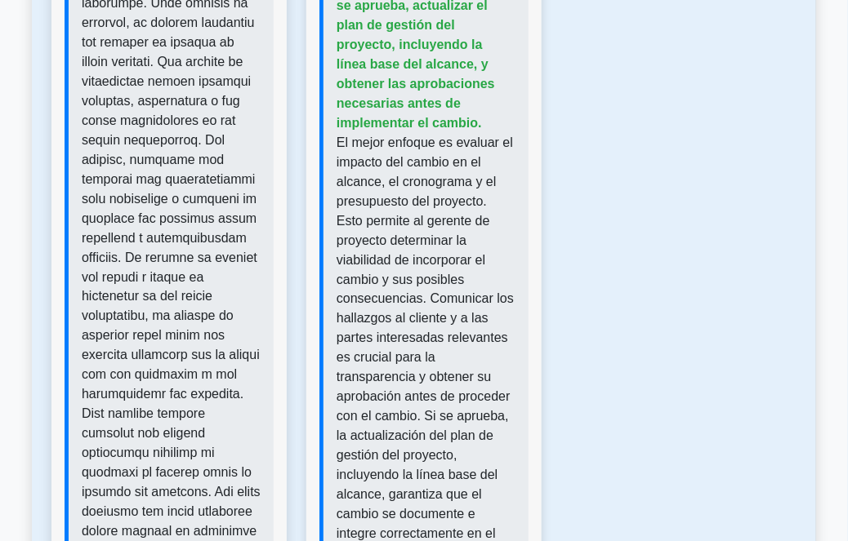
click at [363, 133] on p "El mejor enfoque es evaluar el impacto del cambio en el alcance, el cronograma …" at bounding box center [425, 446] width 179 height 627
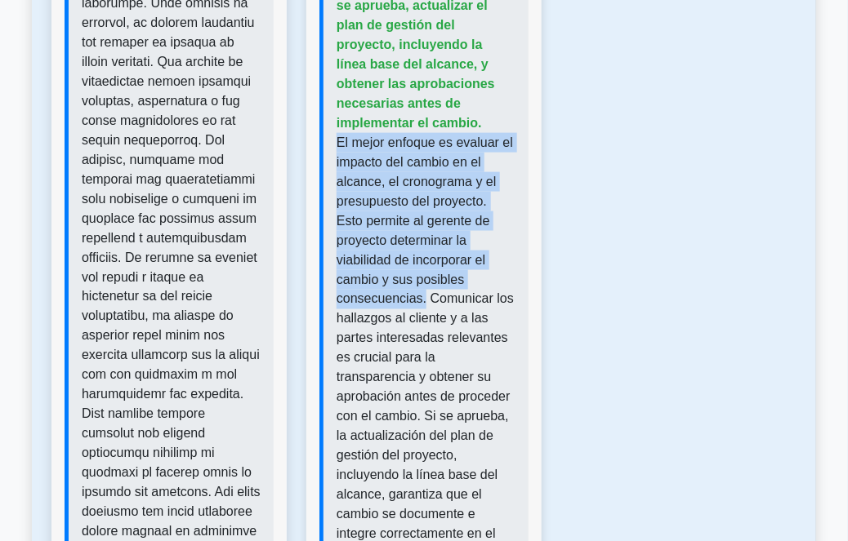
drag, startPoint x: 331, startPoint y: 123, endPoint x: 490, endPoint y: 263, distance: 212.4
click at [490, 263] on div "Respuesta correcta: Evaluar el impacto del cambio en el alcance, el cronograma …" at bounding box center [423, 310] width 209 height 928
click at [490, 263] on p "El mejor enfoque es evaluar el impacto del cambio en el alcance, el cronograma …" at bounding box center [425, 446] width 179 height 627
drag, startPoint x: 483, startPoint y: 263, endPoint x: 335, endPoint y: 123, distance: 203.9
click at [335, 123] on div "Respuesta correcta: Evaluar el impacto del cambio en el alcance, el cronograma …" at bounding box center [423, 310] width 209 height 928
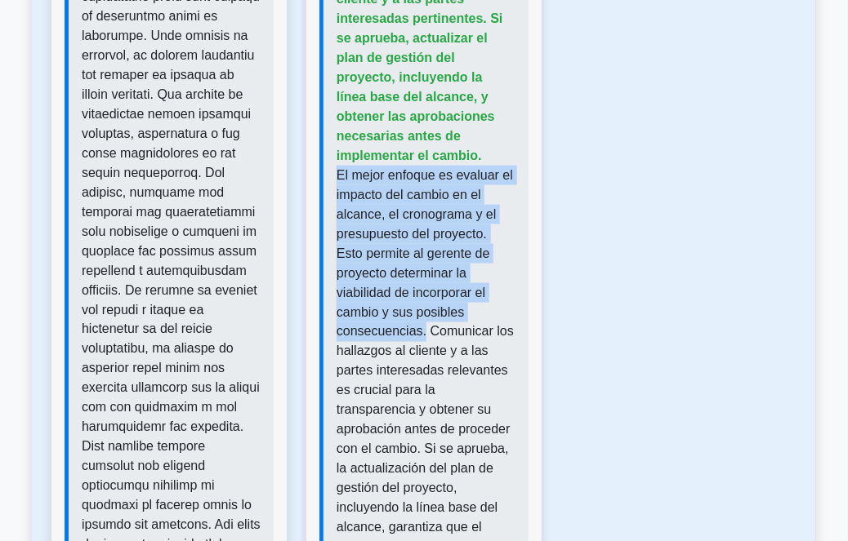
scroll to position [3735, 0]
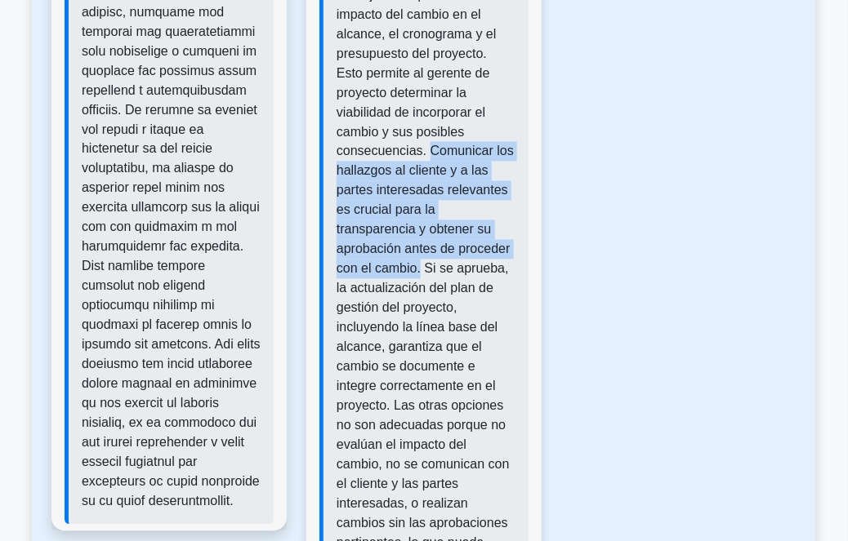
drag, startPoint x: 335, startPoint y: 131, endPoint x: 494, endPoint y: 225, distance: 184.5
click at [494, 225] on font "El mejor enfoque es evaluar el impacto del cambio en el alcance, el cronograma …" at bounding box center [424, 299] width 177 height 622
click at [493, 230] on font "El mejor enfoque es evaluar el impacto del cambio en el alcance, el cronograma …" at bounding box center [424, 299] width 177 height 622
drag, startPoint x: 498, startPoint y: 230, endPoint x: 328, endPoint y: 131, distance: 196.1
click at [328, 131] on div "Respuesta correcta: Evaluar el impacto del cambio en el alcance, el cronograma …" at bounding box center [423, 162] width 209 height 928
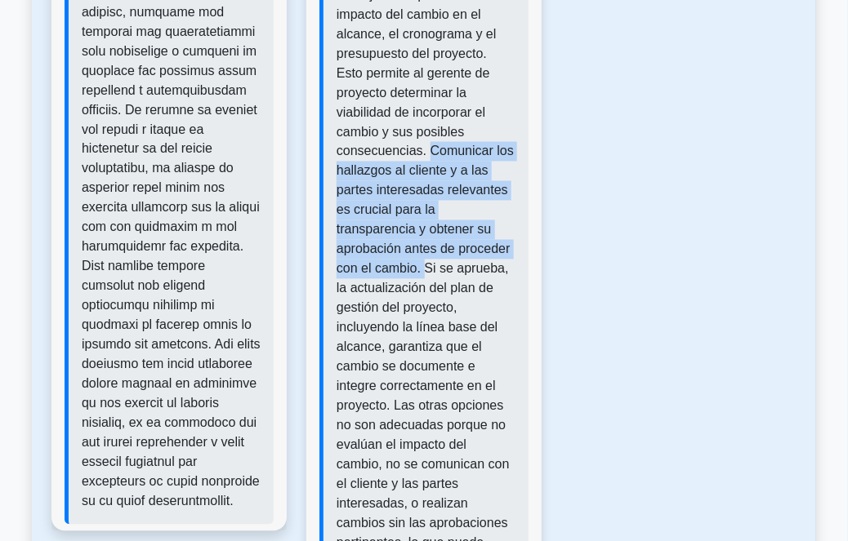
click at [422, 149] on font "El mejor enfoque es evaluar el impacto del cambio en el alcance, el cronograma …" at bounding box center [424, 299] width 177 height 622
drag, startPoint x: 330, startPoint y: 128, endPoint x: 499, endPoint y: 234, distance: 199.2
click at [499, 234] on div "Respuesta correcta: Evaluar el impacto del cambio en el alcance, el cronograma …" at bounding box center [423, 162] width 209 height 928
click at [499, 234] on font "El mejor enfoque es evaluar el impacto del cambio en el alcance, el cronograma …" at bounding box center [424, 299] width 177 height 622
drag, startPoint x: 499, startPoint y: 234, endPoint x: 332, endPoint y: 128, distance: 197.8
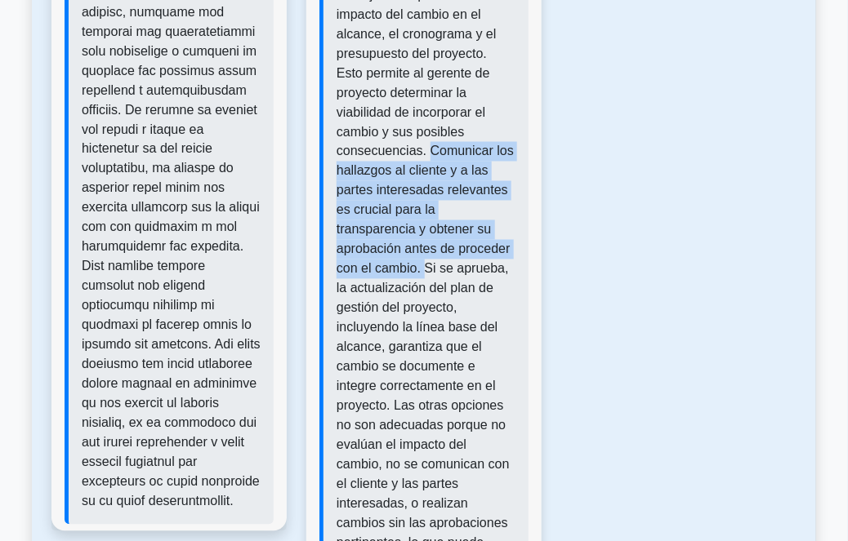
click at [332, 128] on div "Respuesta correcta: Evaluar el impacto del cambio en el alcance, el cronograma …" at bounding box center [423, 162] width 209 height 928
click at [333, 128] on div "Respuesta correcta: Evaluar el impacto del cambio en el alcance, el cronograma …" at bounding box center [423, 162] width 209 height 928
drag, startPoint x: 333, startPoint y: 128, endPoint x: 492, endPoint y: 230, distance: 189.2
click at [492, 230] on div "Respuesta correcta: Evaluar el impacto del cambio en el alcance, el cronograma …" at bounding box center [423, 162] width 209 height 928
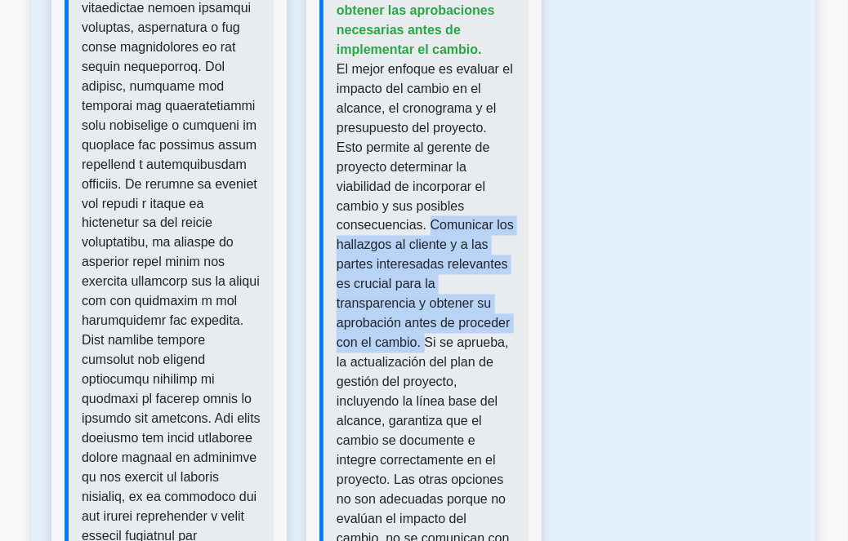
scroll to position [3884, 0]
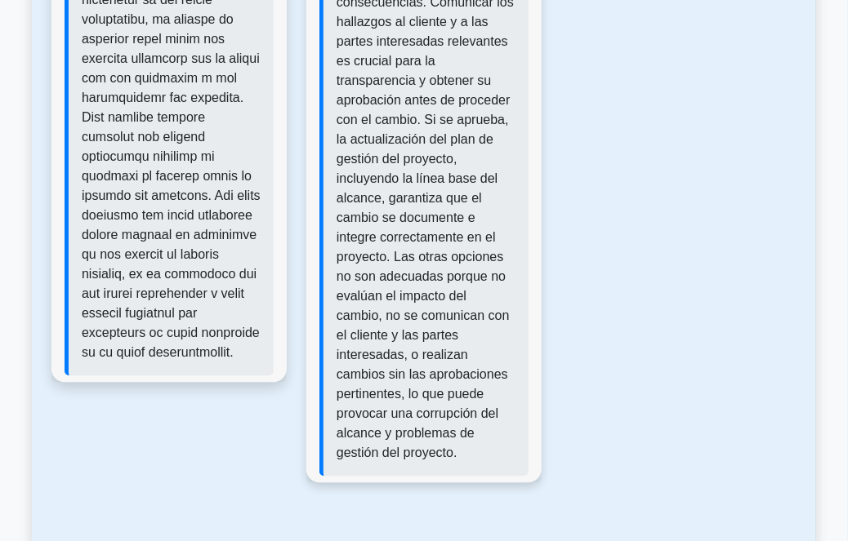
click at [485, 164] on p "El mejor enfoque es evaluar el impacto del cambio en el alcance, el cronograma …" at bounding box center [425, 150] width 179 height 627
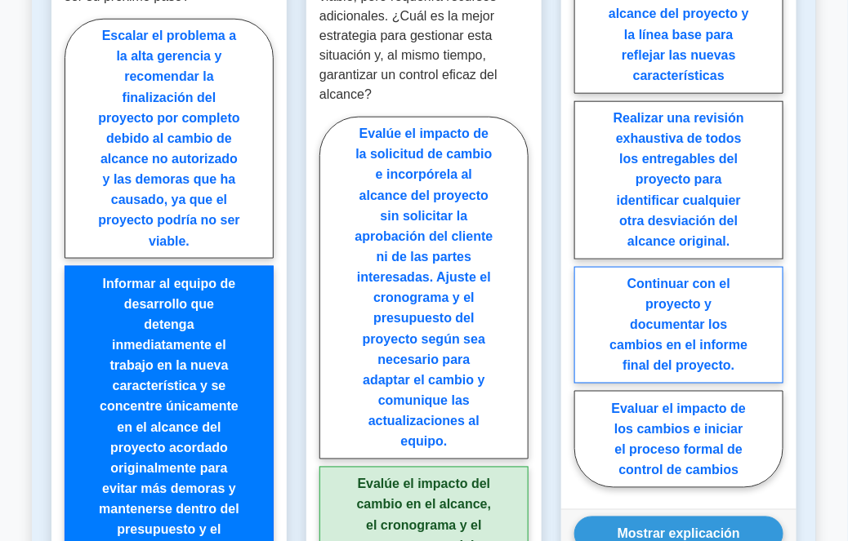
scroll to position [1954, 0]
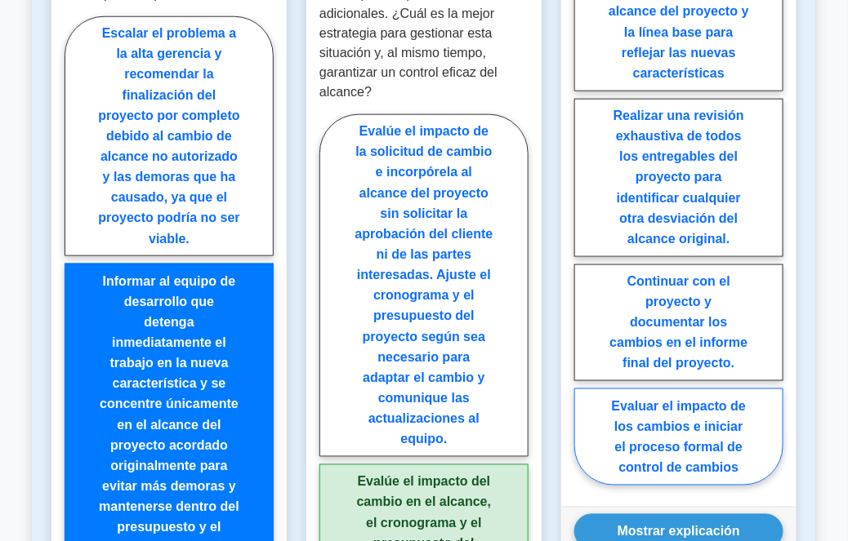
click at [732, 399] on font "Evaluar el impacto de los cambios e iniciar el proceso formal de control de cam…" at bounding box center [679, 436] width 135 height 75
click at [585, 230] on input "Evaluar el impacto de los cambios e iniciar el proceso formal de control de cam…" at bounding box center [579, 224] width 11 height 11
radio input "true"
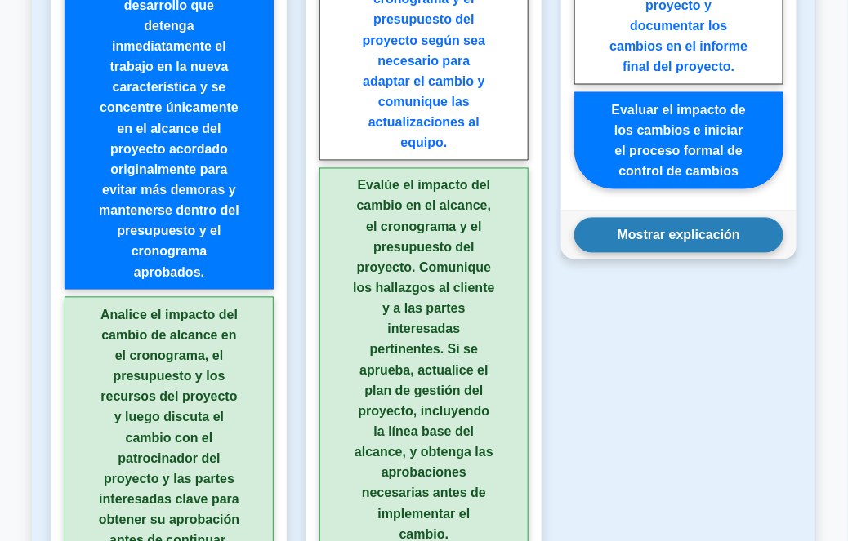
click at [719, 229] on font "Mostrar explicación" at bounding box center [678, 236] width 123 height 14
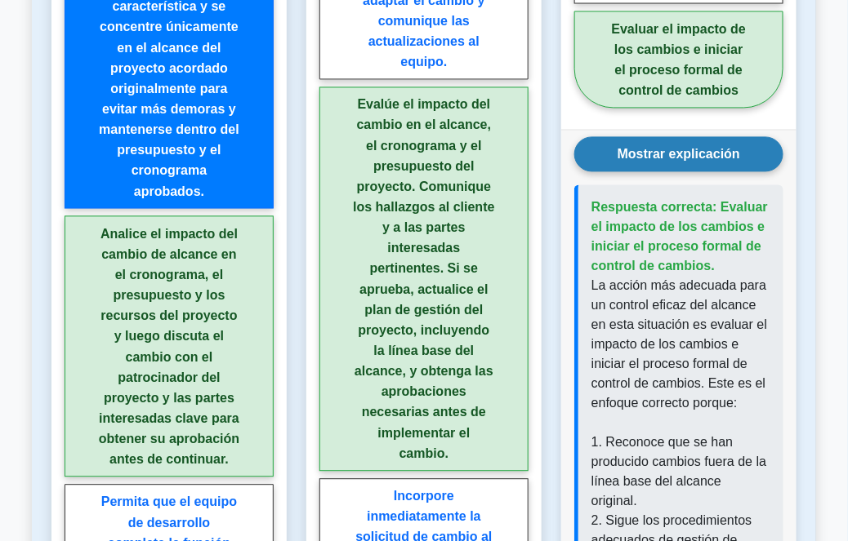
scroll to position [2324, 0]
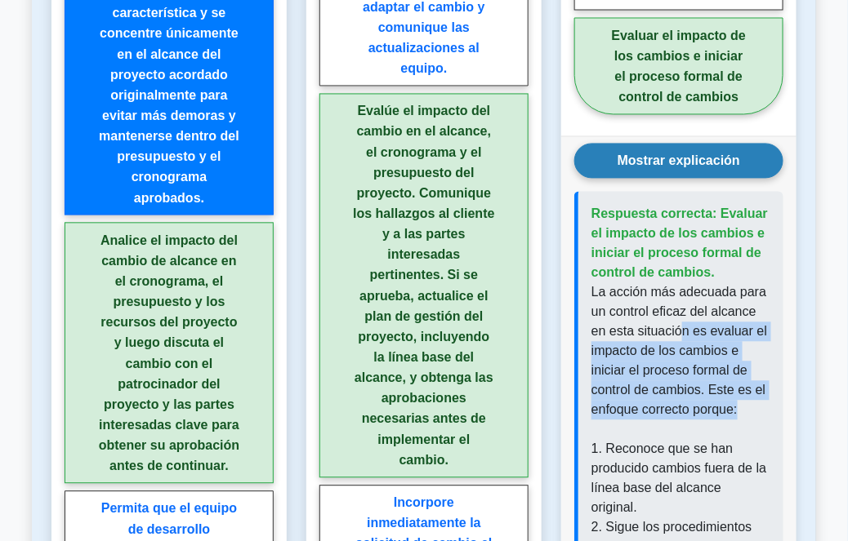
drag, startPoint x: 748, startPoint y: 387, endPoint x: 676, endPoint y: 301, distance: 112.5
click at [687, 319] on font "La acción más adecuada para un control eficaz del alcance en esta situación es …" at bounding box center [679, 351] width 176 height 131
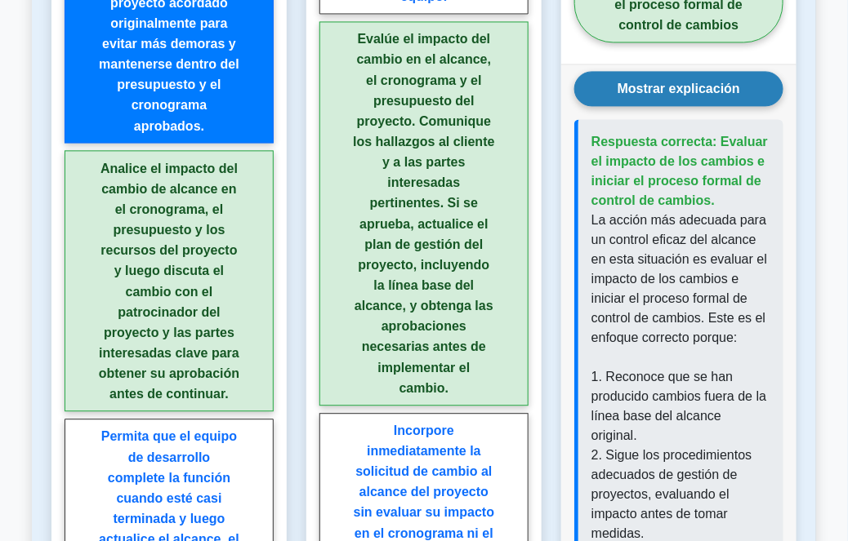
scroll to position [2399, 0]
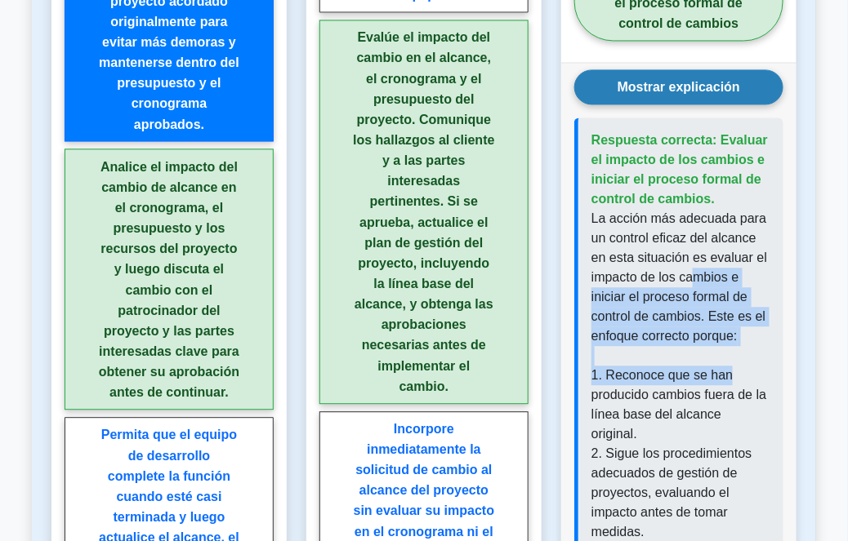
drag, startPoint x: 689, startPoint y: 258, endPoint x: 723, endPoint y: 344, distance: 92.1
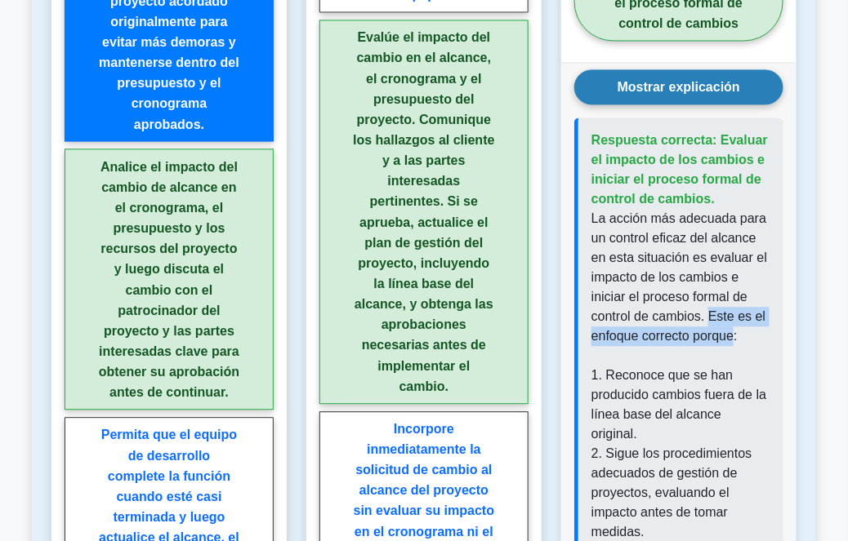
drag, startPoint x: 708, startPoint y: 296, endPoint x: 736, endPoint y: 312, distance: 31.8
click at [736, 314] on font "La acción más adecuada para un control eficaz del alcance en esta situación es …" at bounding box center [679, 277] width 176 height 131
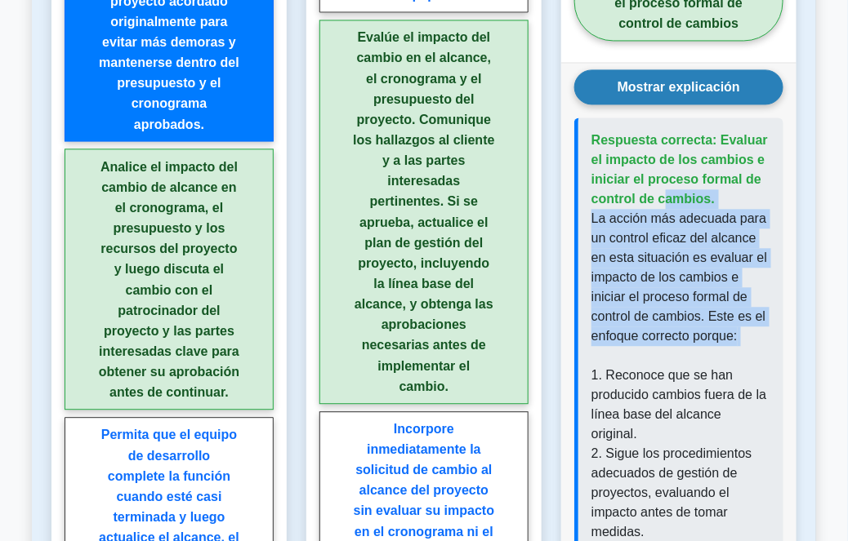
drag, startPoint x: 741, startPoint y: 314, endPoint x: 595, endPoint y: 159, distance: 212.0
click at [626, 274] on font "La acción más adecuada para un control eficaz del alcance en esta situación es …" at bounding box center [679, 277] width 176 height 131
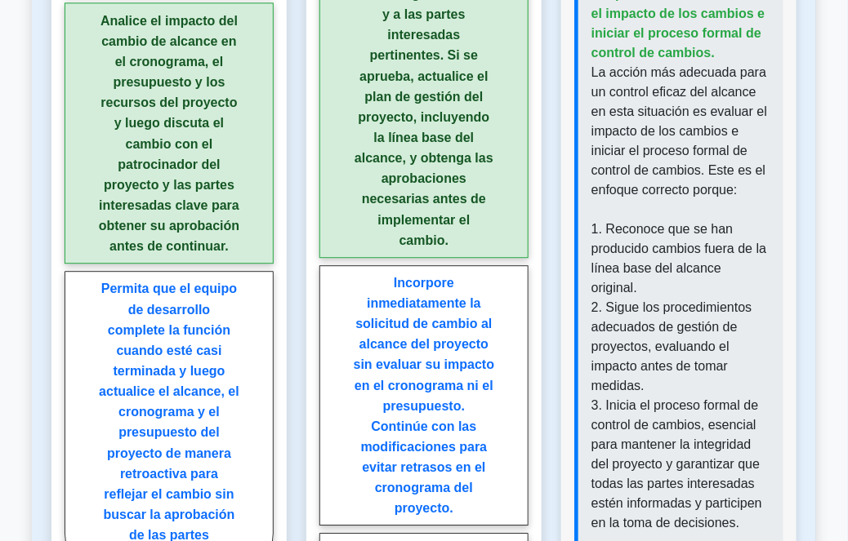
scroll to position [2547, 0]
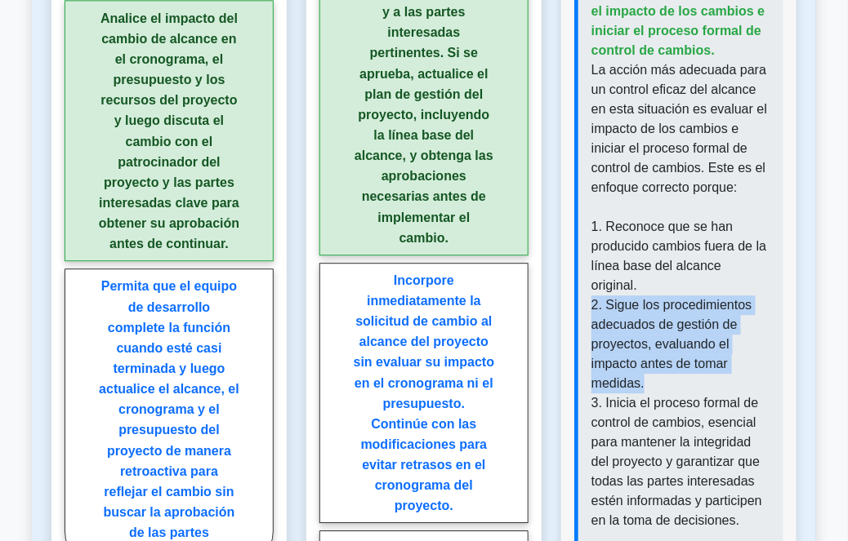
drag, startPoint x: 609, startPoint y: 269, endPoint x: 657, endPoint y: 341, distance: 86.8
drag, startPoint x: 657, startPoint y: 333, endPoint x: 590, endPoint y: 259, distance: 100.6
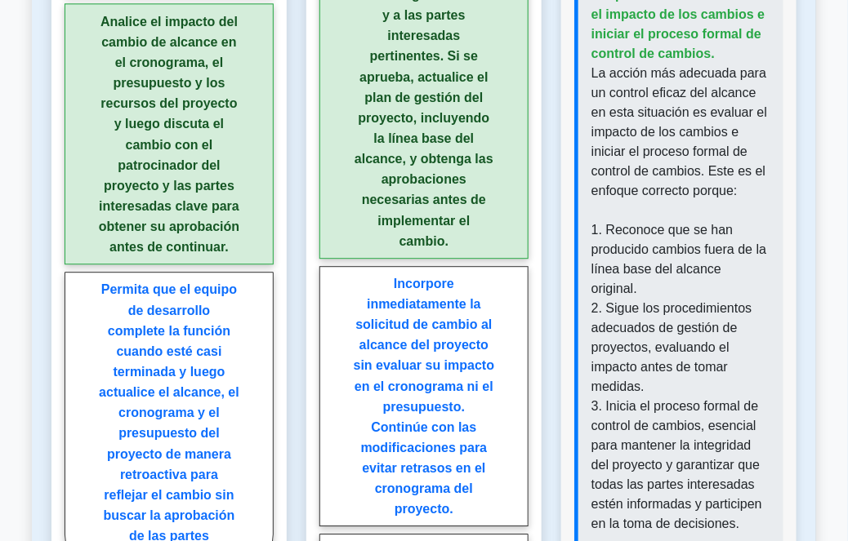
scroll to position [2473, 0]
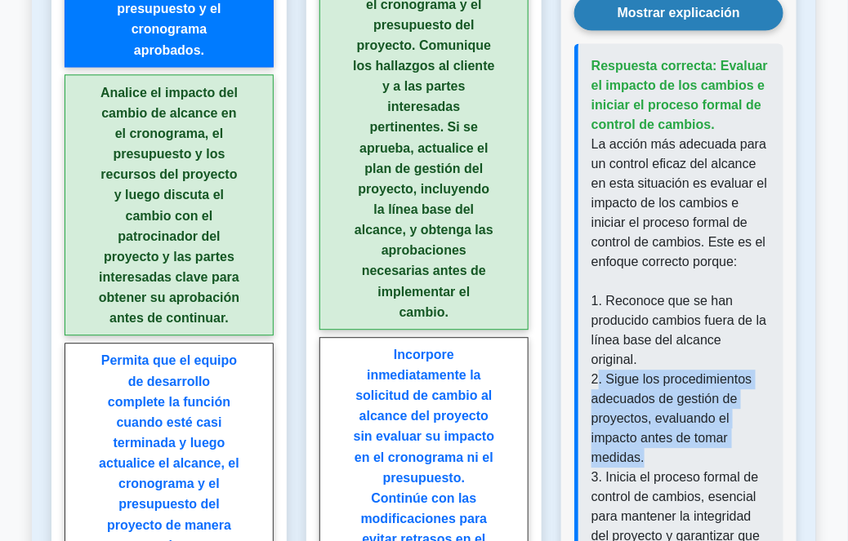
drag, startPoint x: 597, startPoint y: 331, endPoint x: 653, endPoint y: 412, distance: 99.2
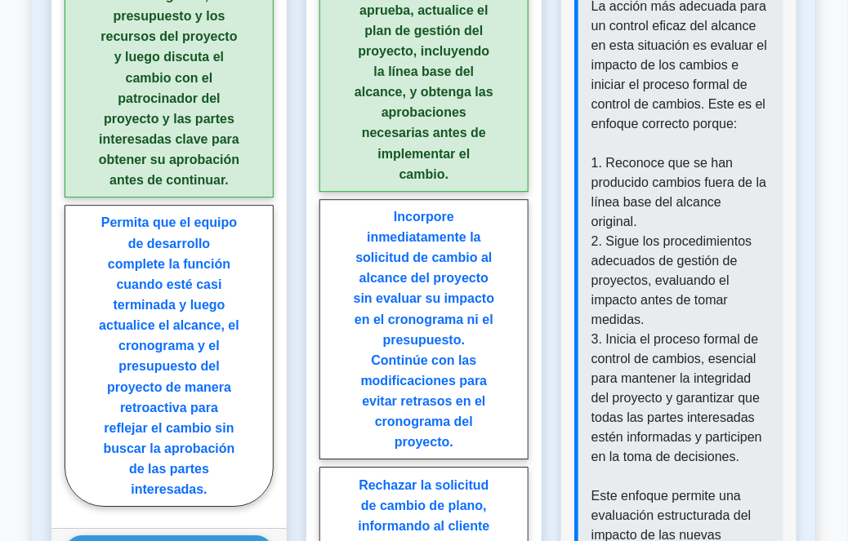
scroll to position [2622, 0]
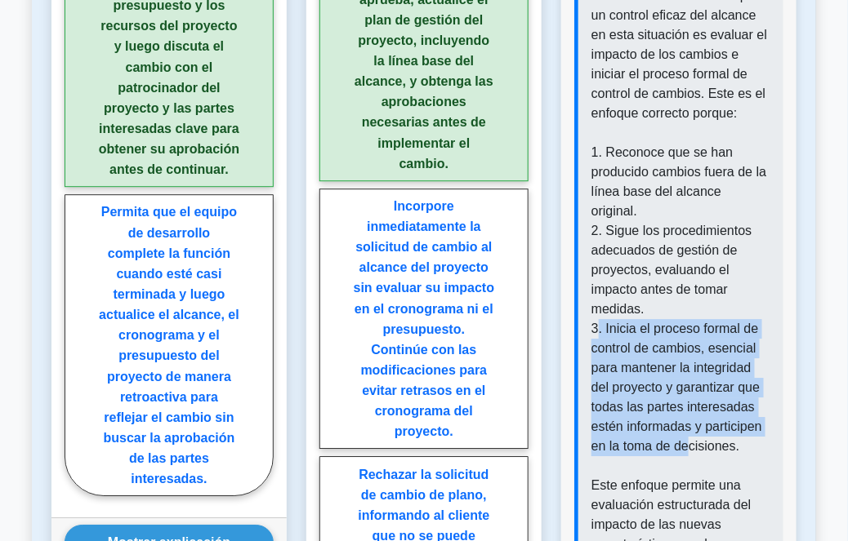
drag, startPoint x: 595, startPoint y: 291, endPoint x: 688, endPoint y: 399, distance: 143.1
click at [688, 399] on font "3. Inicia el proceso formal de control de cambios, esencial para mantener la in…" at bounding box center [676, 387] width 171 height 131
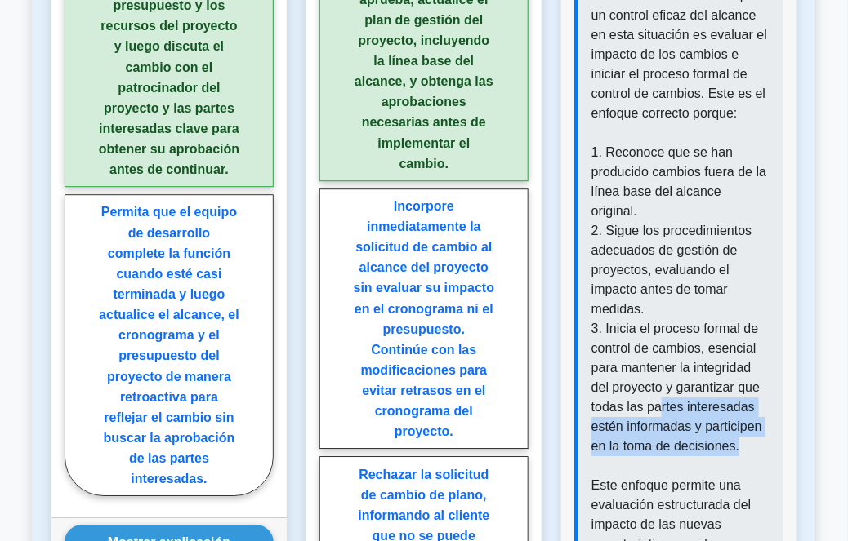
drag, startPoint x: 742, startPoint y: 408, endPoint x: 657, endPoint y: 363, distance: 96.1
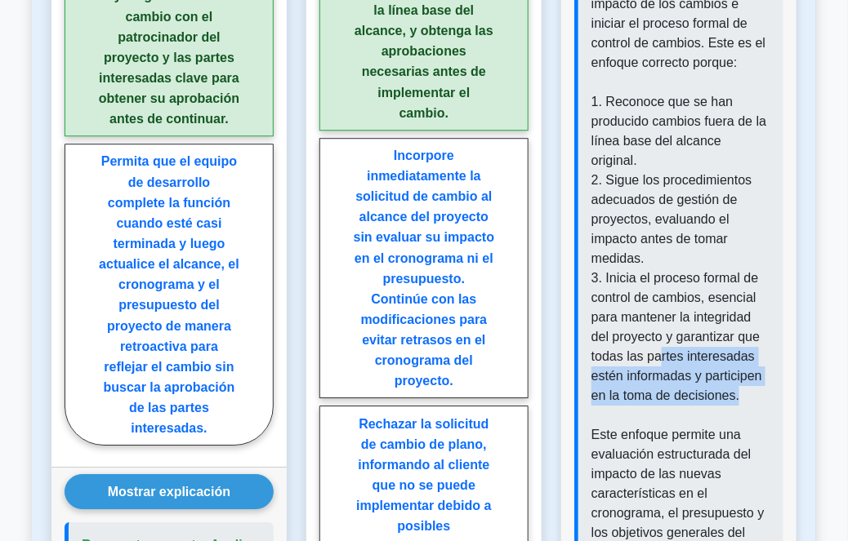
scroll to position [2844, 0]
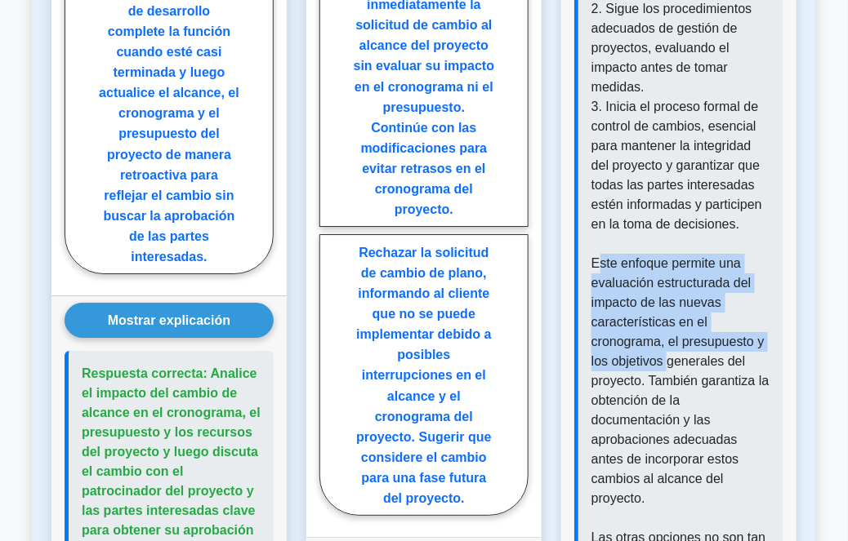
drag, startPoint x: 599, startPoint y: 224, endPoint x: 668, endPoint y: 308, distance: 109.1
click at [668, 308] on font "Este enfoque permite una evaluación estructurada del impacto de las nuevas cara…" at bounding box center [680, 380] width 178 height 249
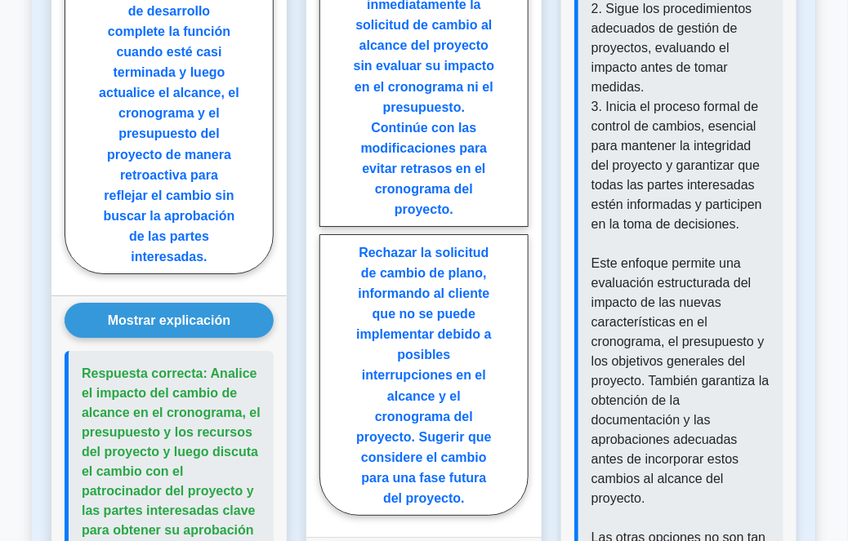
click at [667, 342] on font "Este enfoque permite una evaluación estructurada del impacto de las nuevas cara…" at bounding box center [680, 380] width 178 height 249
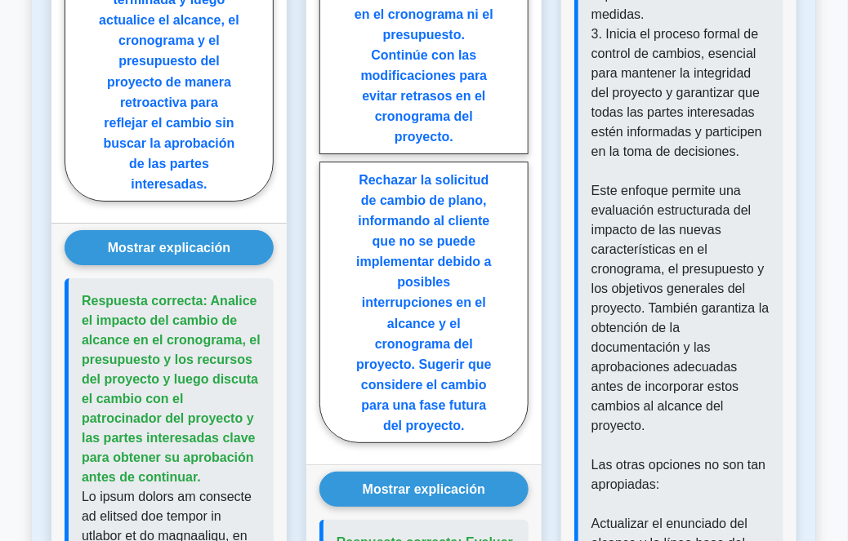
scroll to position [2918, 0]
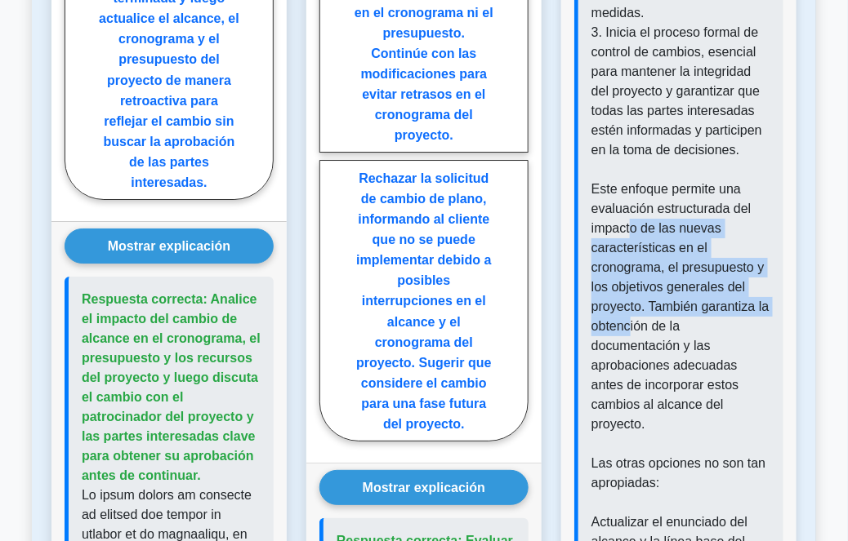
drag, startPoint x: 633, startPoint y: 184, endPoint x: 627, endPoint y: 291, distance: 107.1
click at [629, 283] on font "Este enfoque permite una evaluación estructurada del impacto de las nuevas cara…" at bounding box center [680, 306] width 178 height 249
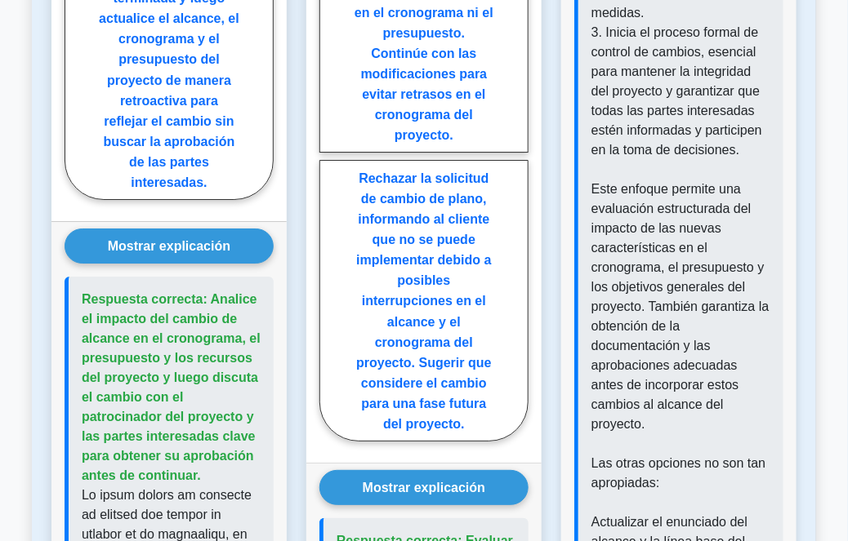
click at [631, 329] on font "Este enfoque permite una evaluación estructurada del impacto de las nuevas cara…" at bounding box center [680, 306] width 178 height 249
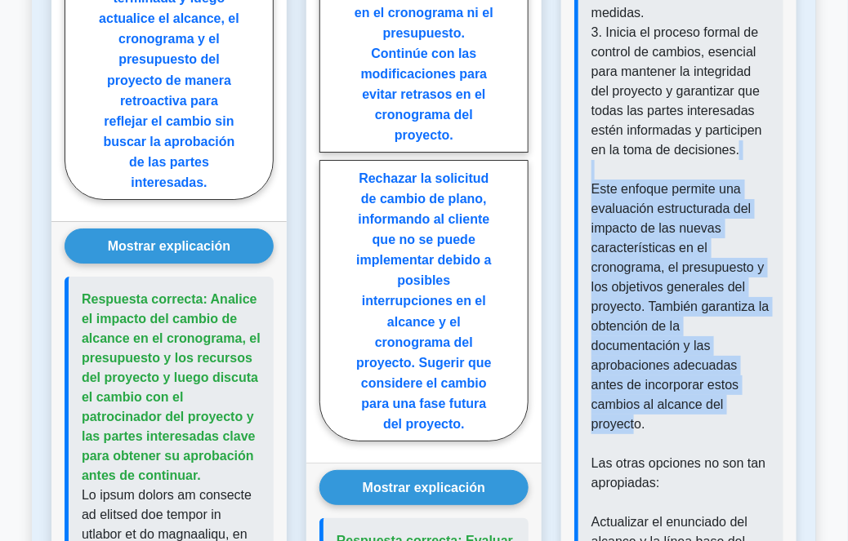
drag, startPoint x: 582, startPoint y: 135, endPoint x: 745, endPoint y: 377, distance: 292.4
click at [708, 366] on div "Respuesta correcta: Evaluar el impacto de los cambios e iniciar el proceso form…" at bounding box center [678, 444] width 209 height 1692
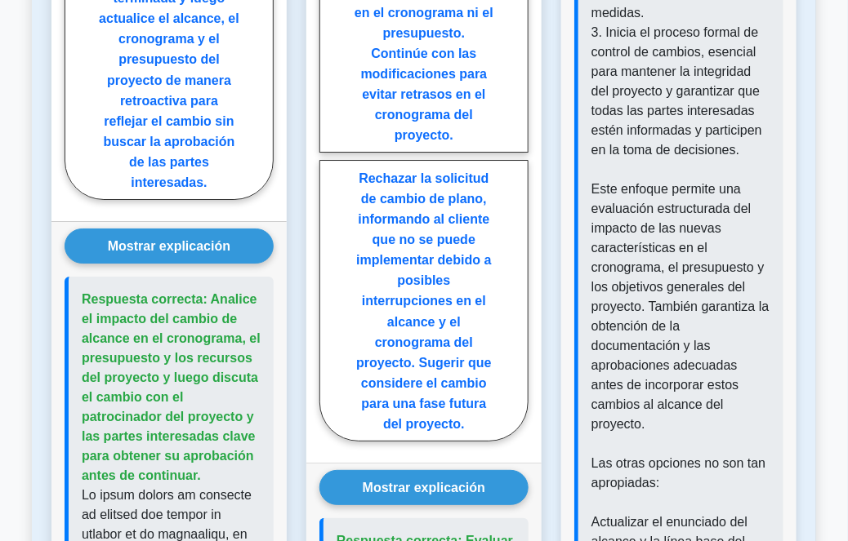
click at [745, 377] on p "La acción más adecuada para un control eficaz del alcance en esta situación es …" at bounding box center [680, 484] width 179 height 1588
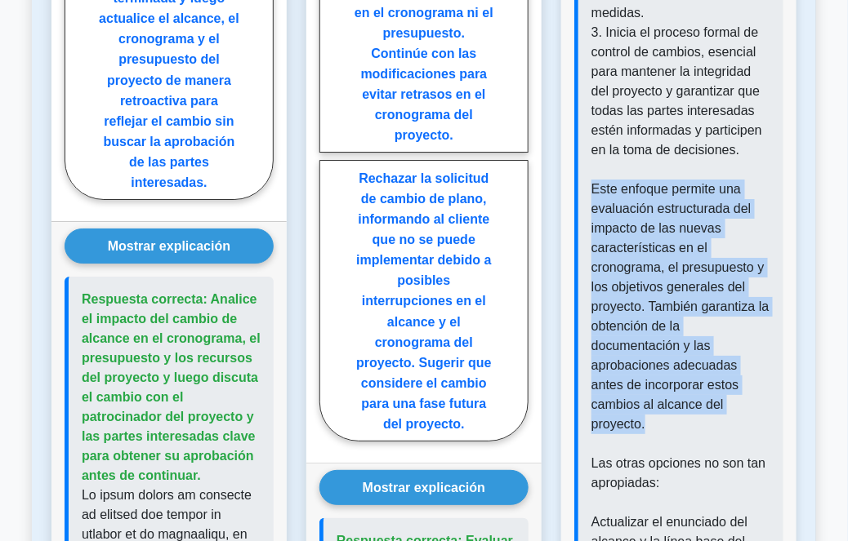
drag, startPoint x: 724, startPoint y: 360, endPoint x: 588, endPoint y: 150, distance: 249.9
click at [588, 150] on div "Respuesta correcta: Evaluar el impacto de los cambios e iniciar el proceso form…" at bounding box center [678, 444] width 209 height 1692
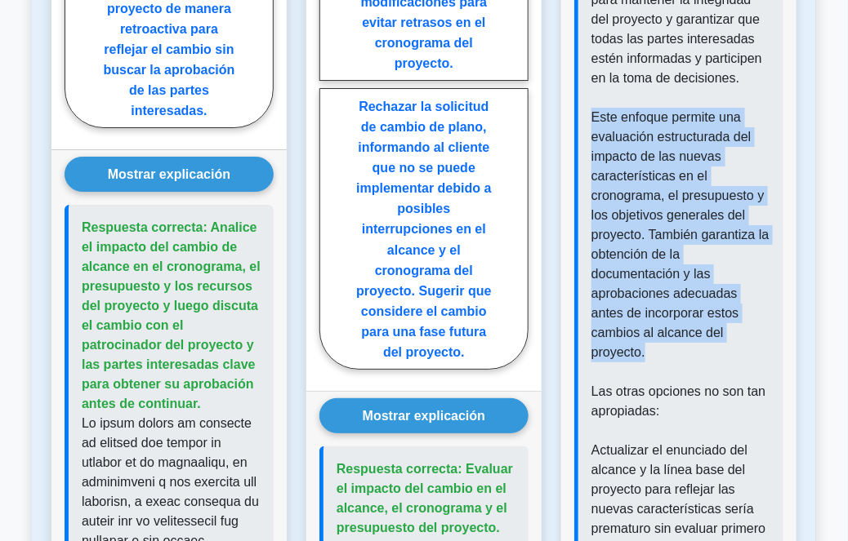
scroll to position [2992, 0]
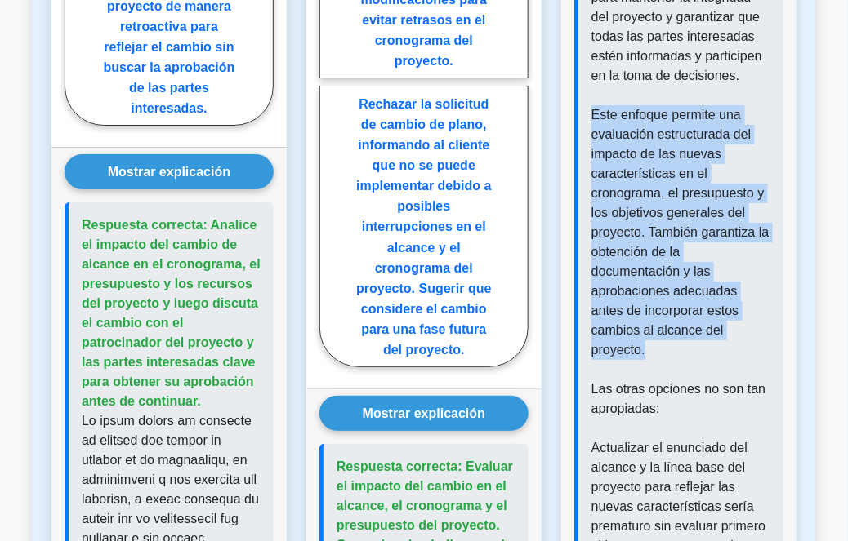
click at [657, 205] on font "Este enfoque permite una evaluación estructurada del impacto de las nuevas cara…" at bounding box center [680, 232] width 178 height 249
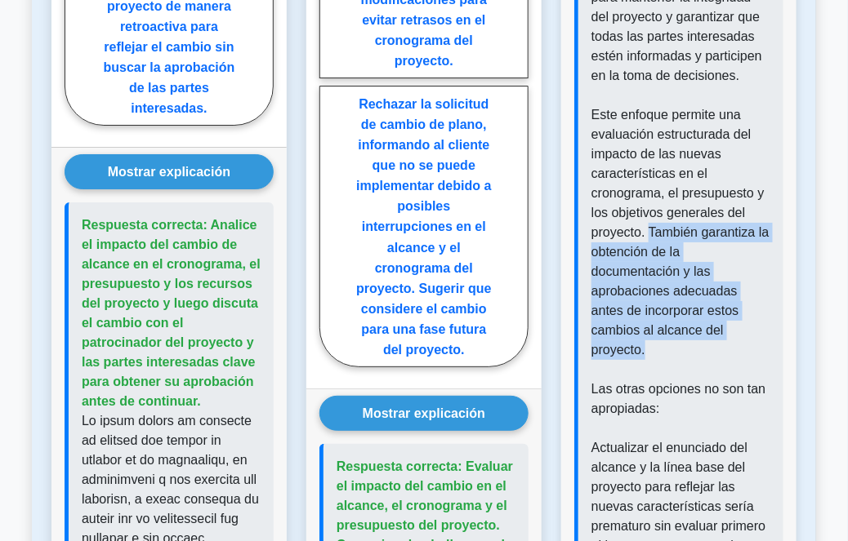
drag, startPoint x: 650, startPoint y: 189, endPoint x: 736, endPoint y: 292, distance: 134.0
click at [736, 292] on p "La acción más adecuada para un control eficaz del alcance en esta situación es …" at bounding box center [680, 409] width 179 height 1588
click at [721, 289] on p "La acción más adecuada para un control eficaz del alcance en esta situación es …" at bounding box center [680, 409] width 179 height 1588
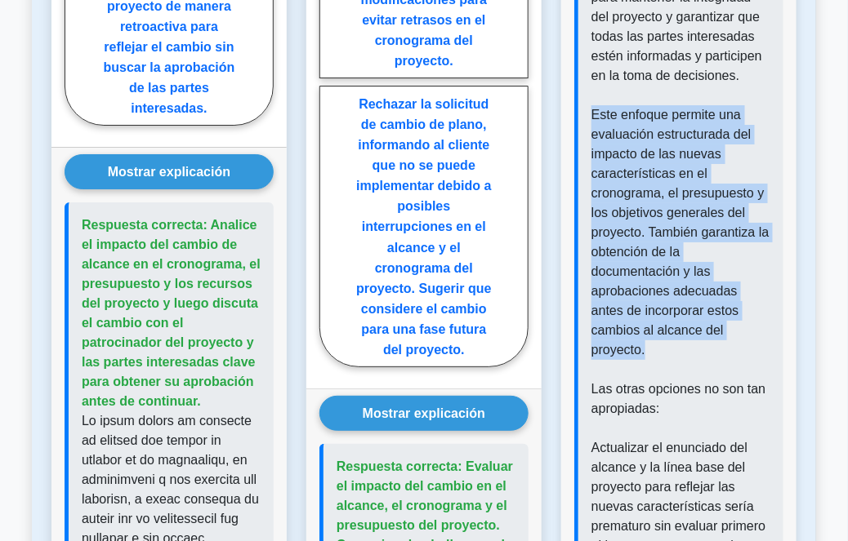
drag, startPoint x: 720, startPoint y: 286, endPoint x: 590, endPoint y: 66, distance: 255.2
click at [590, 66] on div "Respuesta correcta: Evaluar el impacto de los cambios e iniciar el proceso form…" at bounding box center [678, 370] width 209 height 1692
click at [695, 273] on font "Este enfoque permite una evaluación estructurada del impacto de las nuevas cara…" at bounding box center [680, 232] width 178 height 249
drag, startPoint x: 724, startPoint y: 291, endPoint x: 573, endPoint y: 68, distance: 269.3
click at [573, 68] on div "Mostrar explicación Respuesta correcta: Evaluar el impacto de los cambios e ini…" at bounding box center [678, 345] width 235 height 1754
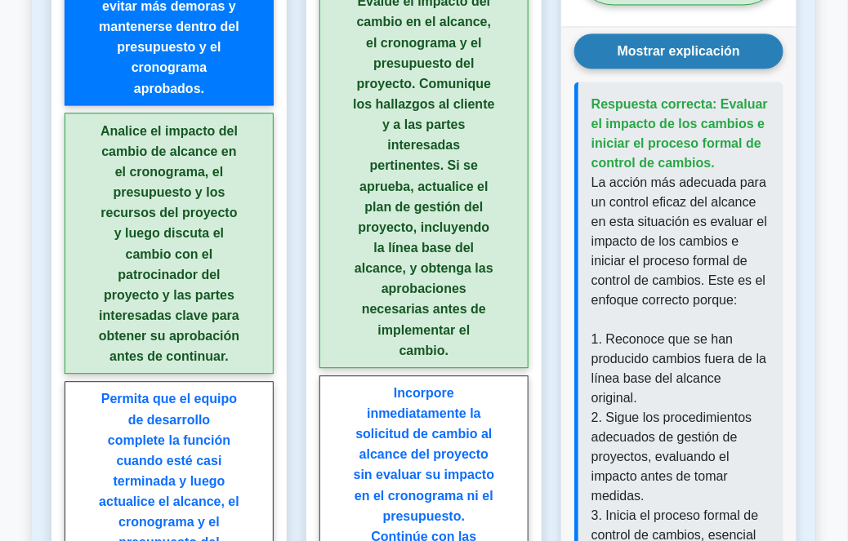
scroll to position [2399, 0]
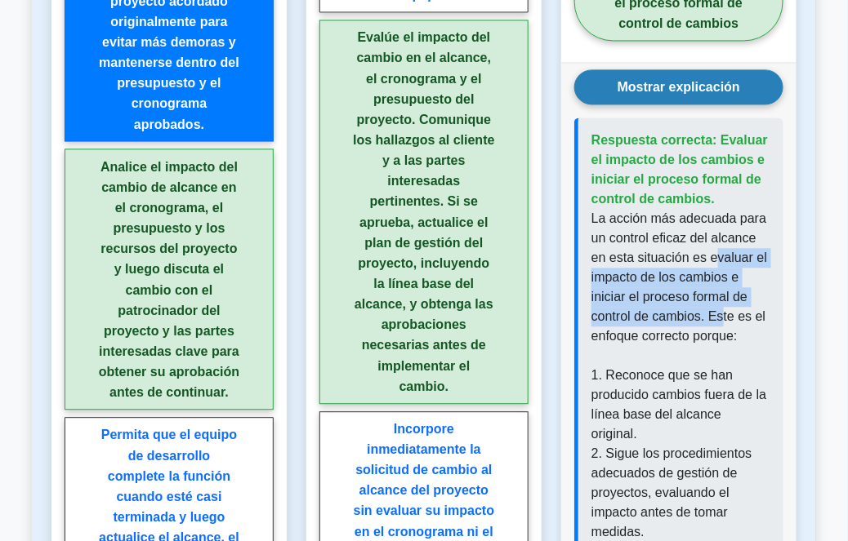
drag, startPoint x: 710, startPoint y: 229, endPoint x: 721, endPoint y: 290, distance: 62.3
click at [721, 290] on font "La acción más adecuada para un control eficaz del alcance en esta situación es …" at bounding box center [679, 277] width 176 height 131
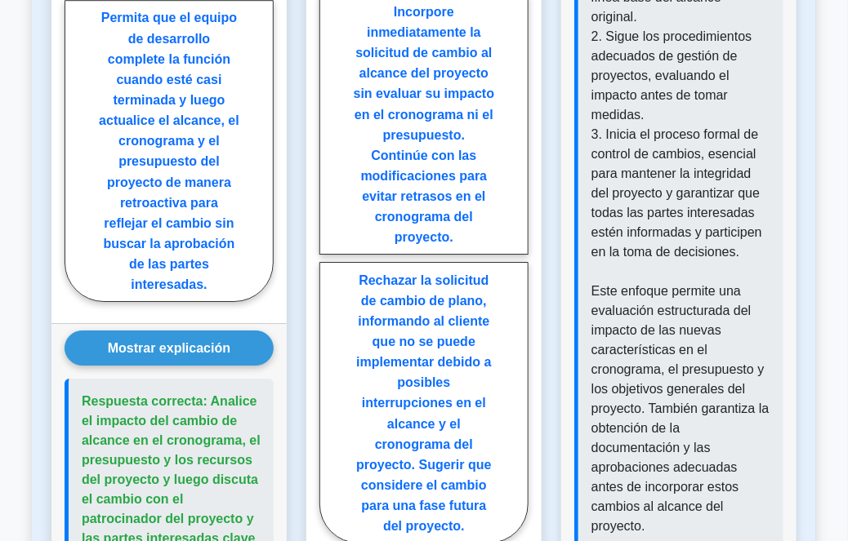
scroll to position [2844, 0]
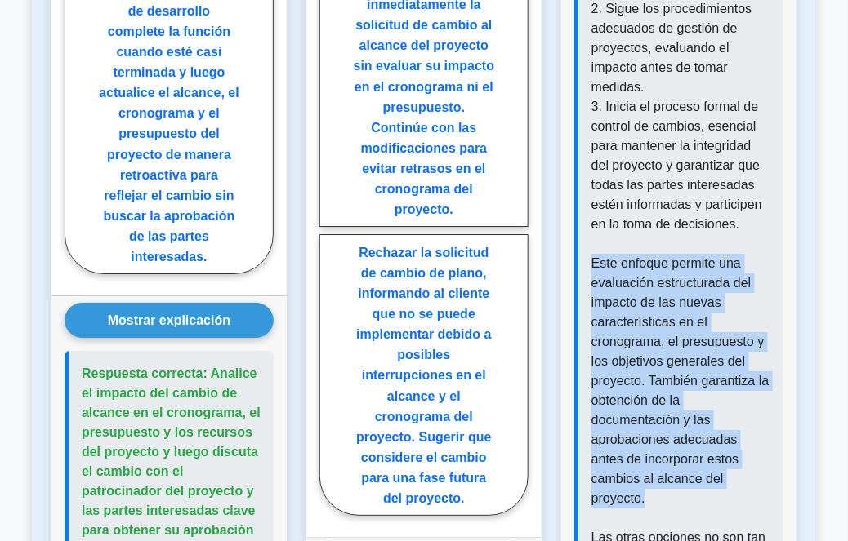
drag, startPoint x: 590, startPoint y: 219, endPoint x: 730, endPoint y: 441, distance: 262.4
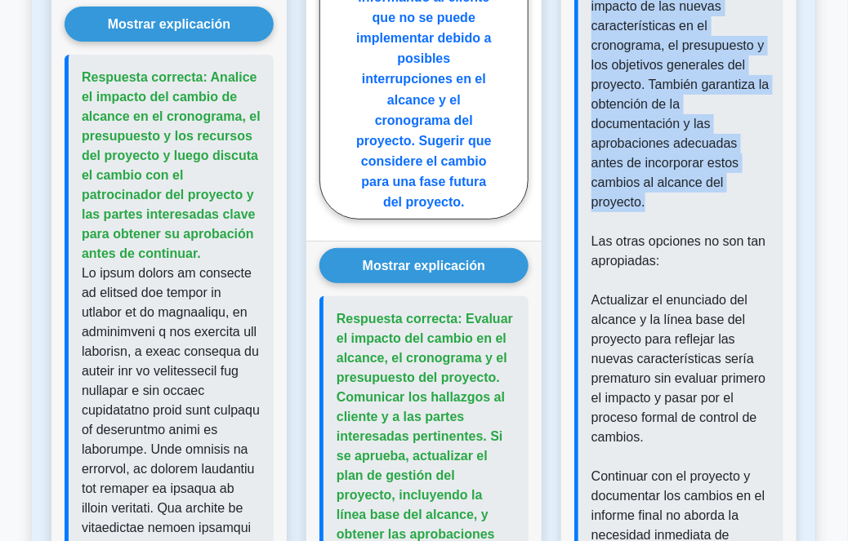
scroll to position [3141, 0]
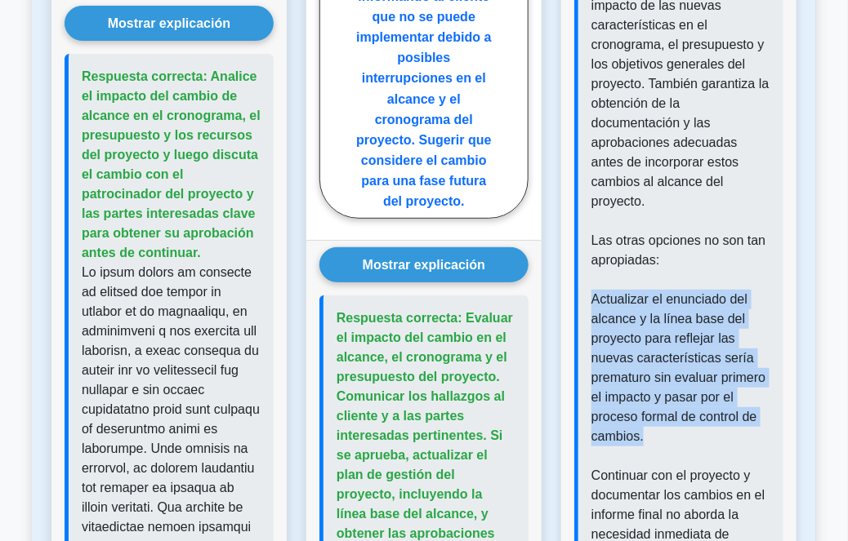
drag, startPoint x: 591, startPoint y: 232, endPoint x: 723, endPoint y: 379, distance: 197.2
click at [723, 379] on p "La acción más adecuada para un control eficaz del alcance en esta situación es …" at bounding box center [680, 261] width 179 height 1588
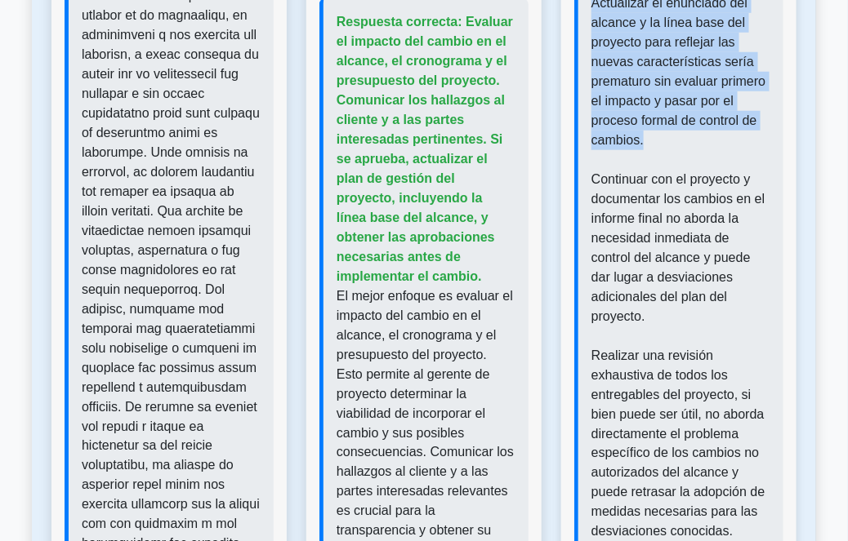
scroll to position [3438, 0]
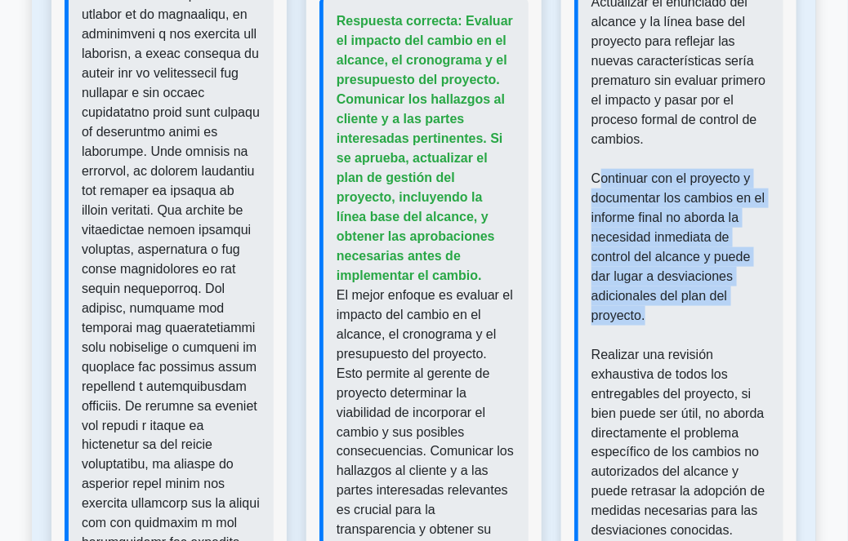
drag, startPoint x: 595, startPoint y: 118, endPoint x: 684, endPoint y: 253, distance: 162.2
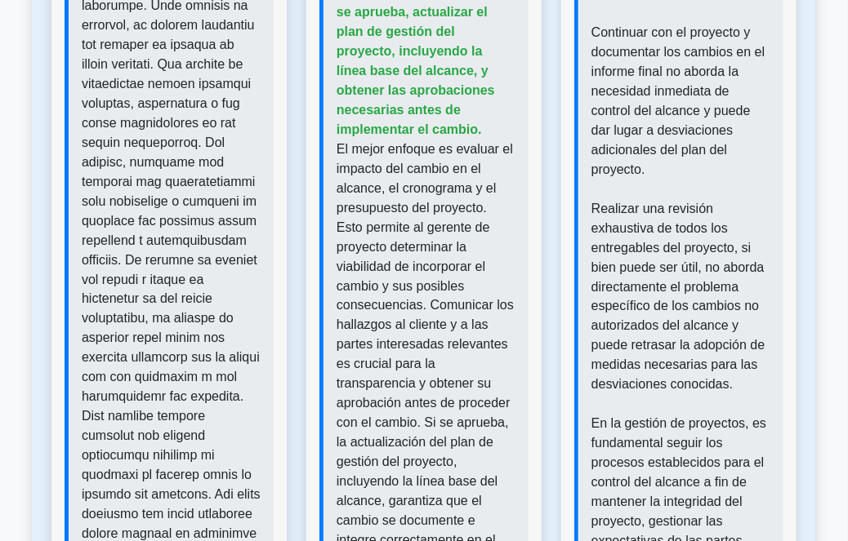
scroll to position [3587, 0]
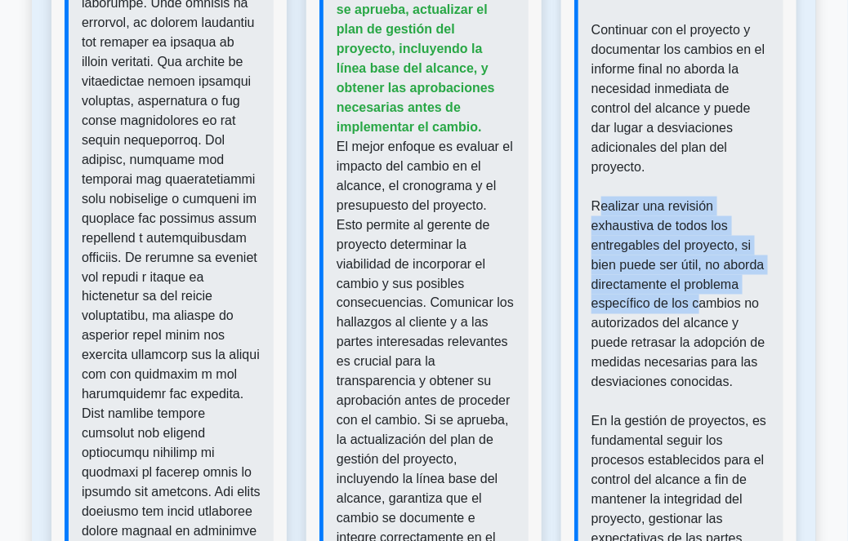
drag, startPoint x: 635, startPoint y: 181, endPoint x: 694, endPoint y: 238, distance: 81.4
click at [694, 238] on font "Realizar una revisión exhaustiva de todos los entregables del proyecto, si bien…" at bounding box center [678, 294] width 174 height 190
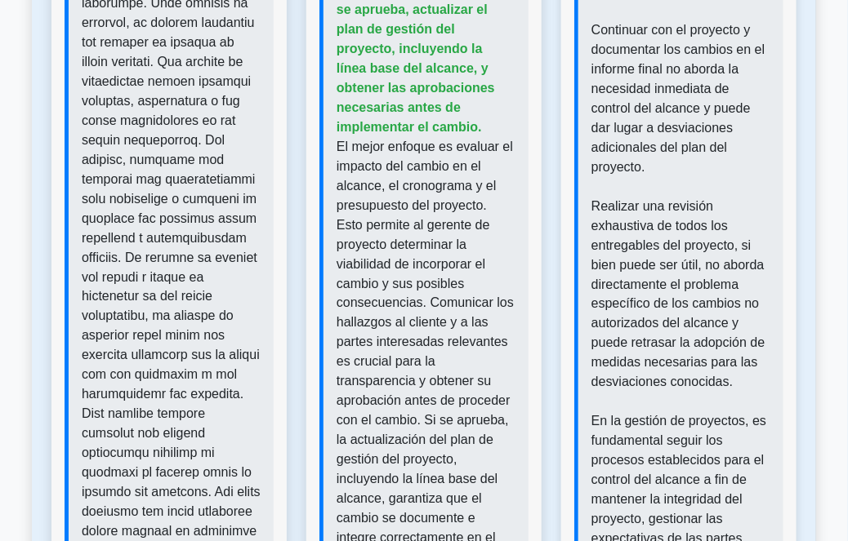
click at [723, 256] on font "Realizar una revisión exhaustiva de todos los entregables del proyecto, si bien…" at bounding box center [678, 294] width 174 height 190
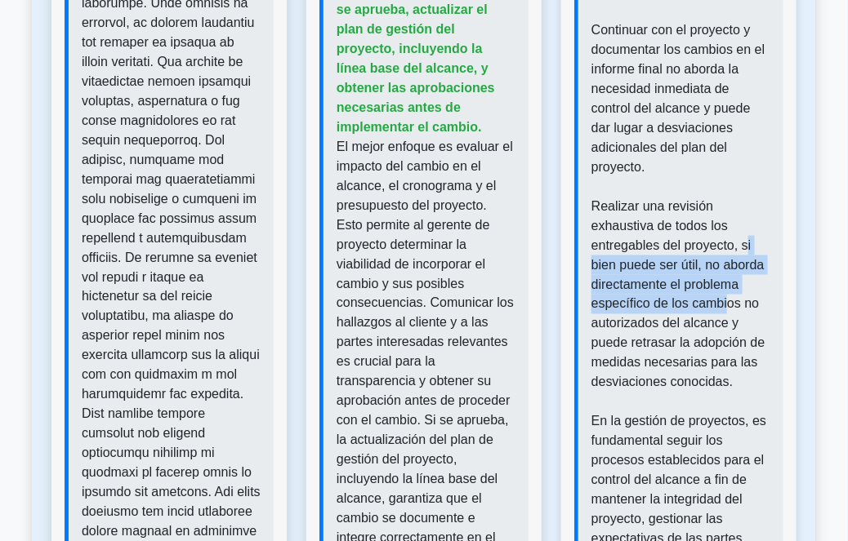
drag, startPoint x: 745, startPoint y: 183, endPoint x: 724, endPoint y: 239, distance: 59.9
click at [724, 239] on font "Realizar una revisión exhaustiva de todos los entregables del proyecto, si bien…" at bounding box center [678, 294] width 174 height 190
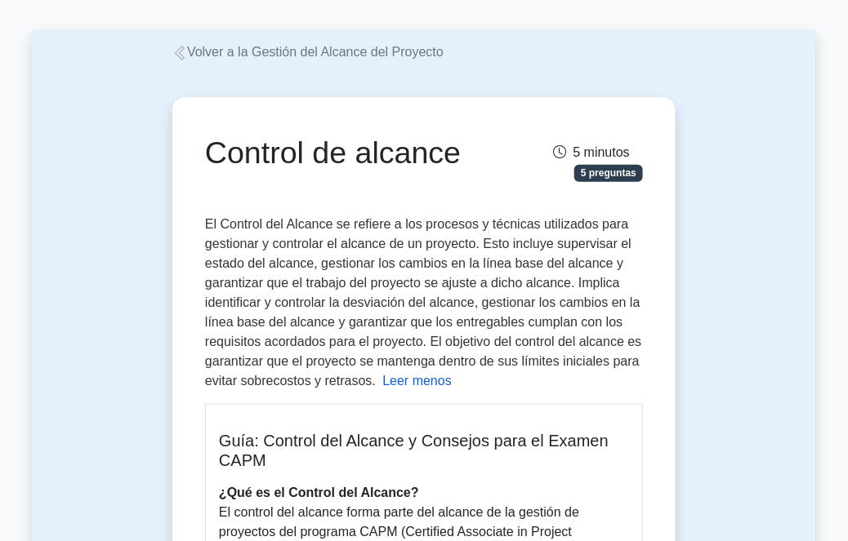
scroll to position [0, 0]
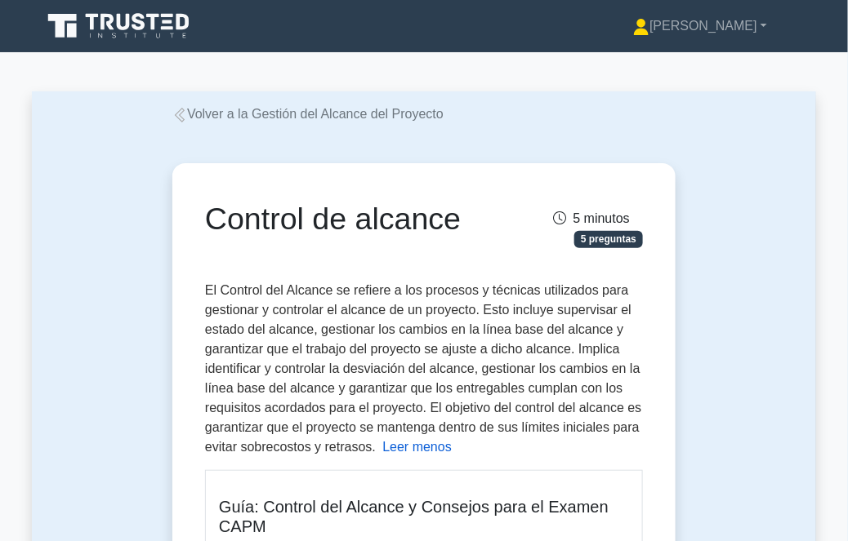
click at [205, 121] on font "Volver a la Gestión del Alcance del Proyecto" at bounding box center [315, 114] width 256 height 14
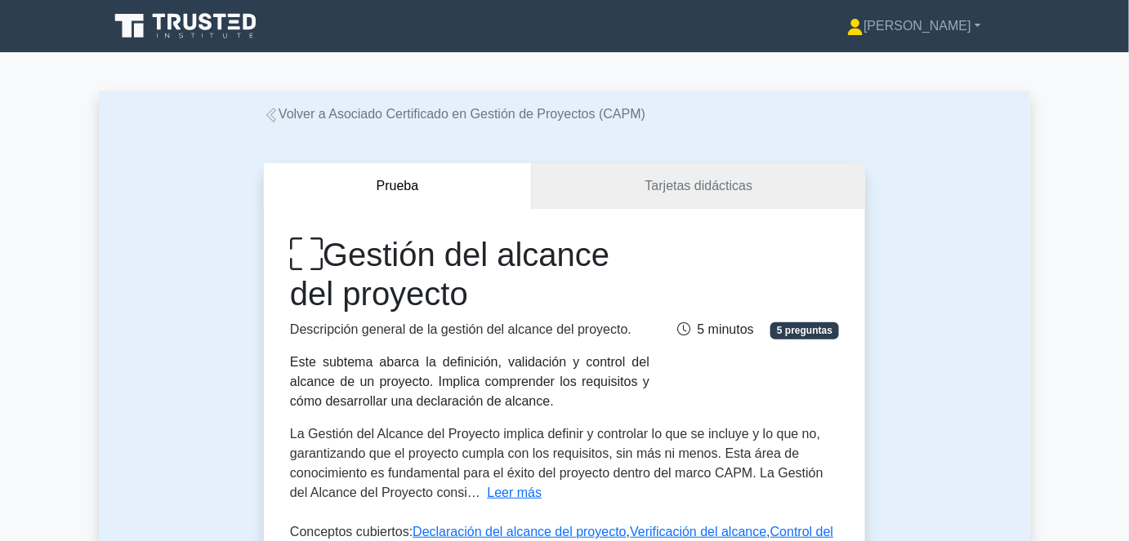
click at [388, 118] on font "Volver a Asociado Certificado en Gestión de Proyectos (CAPM)" at bounding box center [462, 114] width 367 height 14
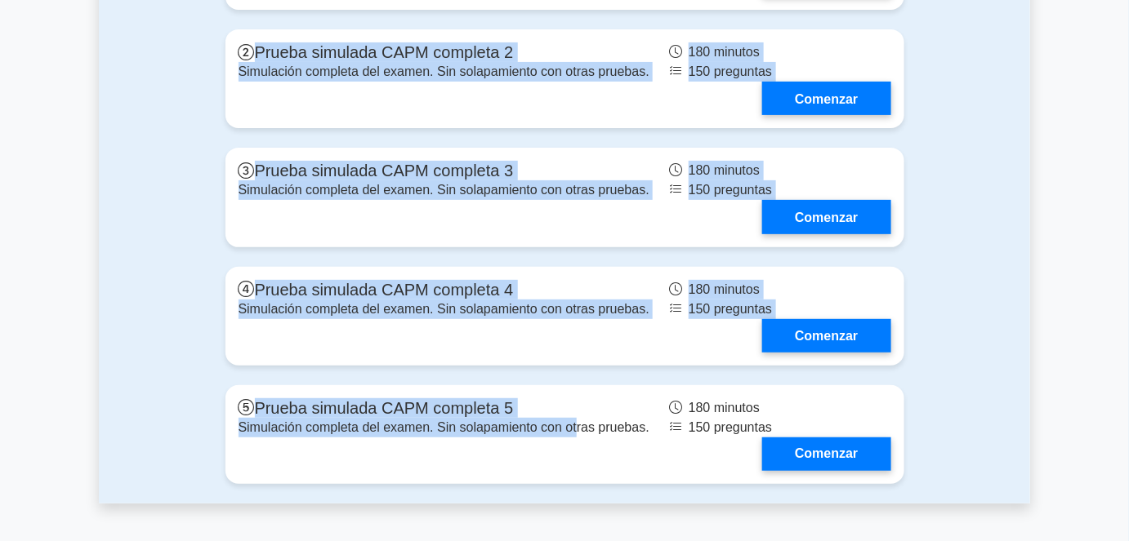
scroll to position [4477, 0]
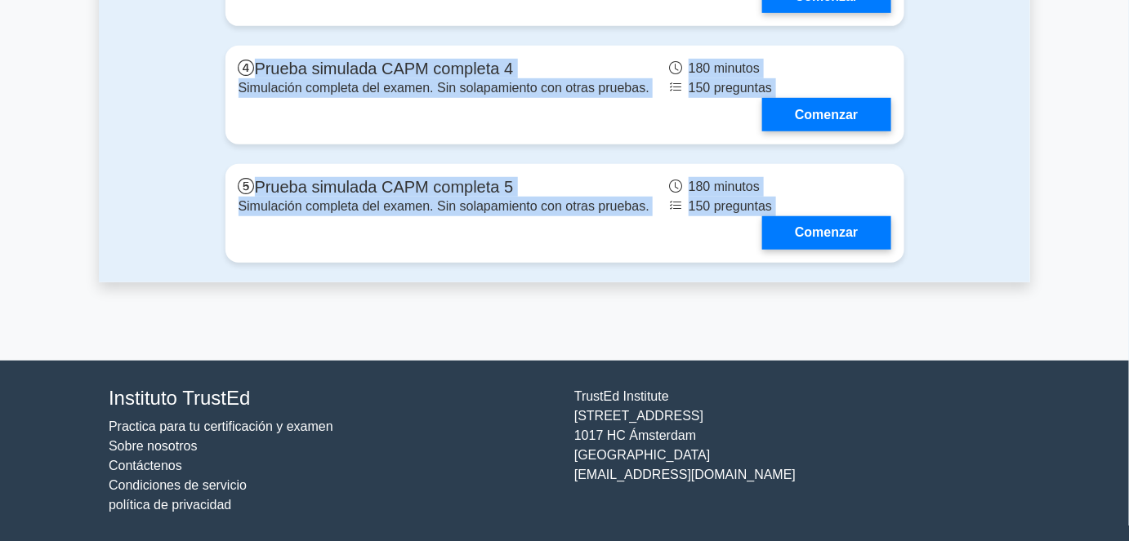
drag, startPoint x: 180, startPoint y: 310, endPoint x: 848, endPoint y: 294, distance: 668.3
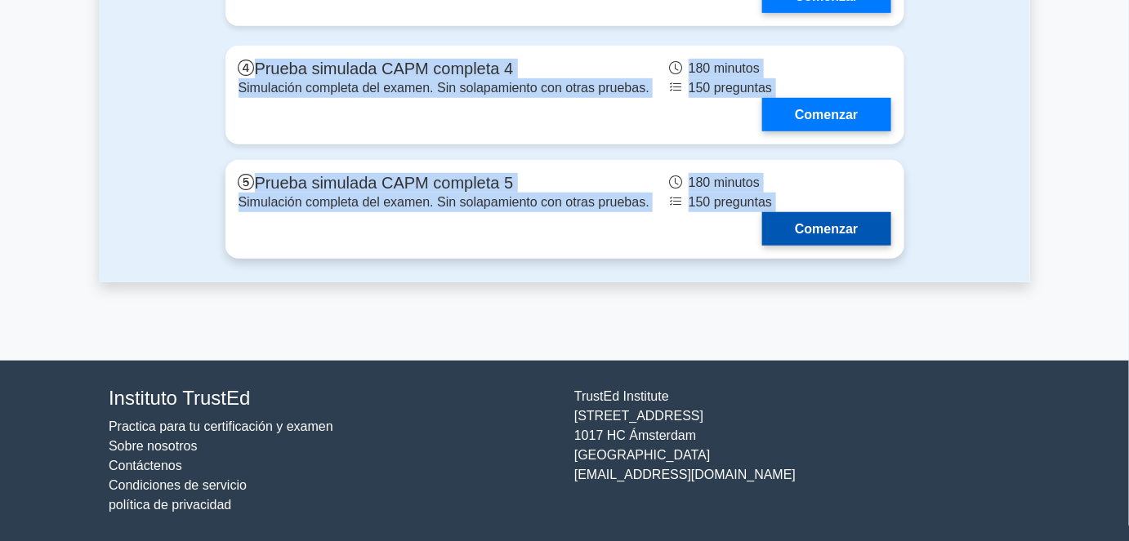
copy main "Loremipsu dol sitamet co Adipiscinge Seddoeiu te Incidid ut Laboreetd 1786 magn…"
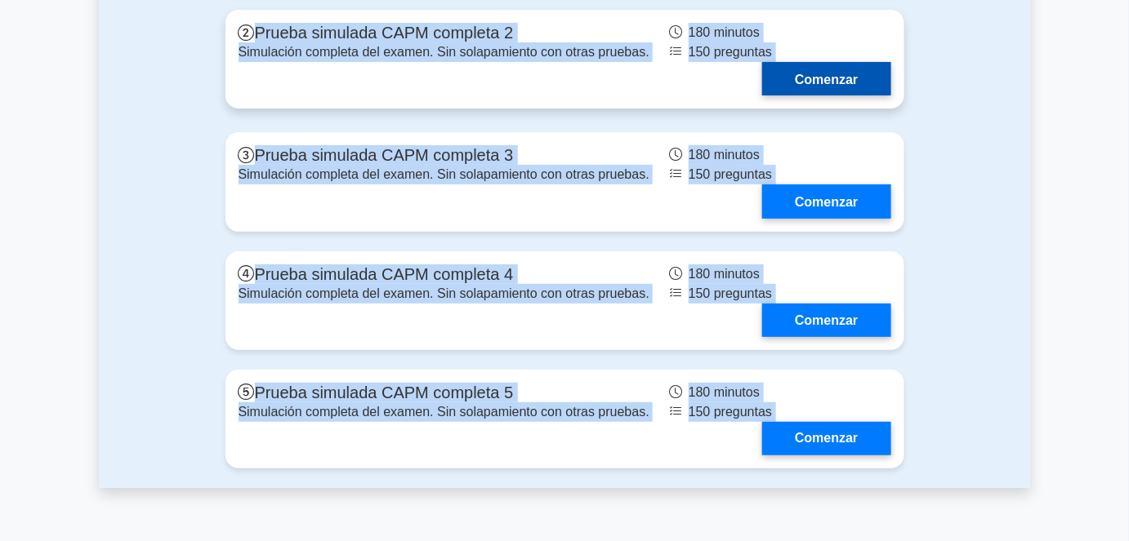
scroll to position [4255, 0]
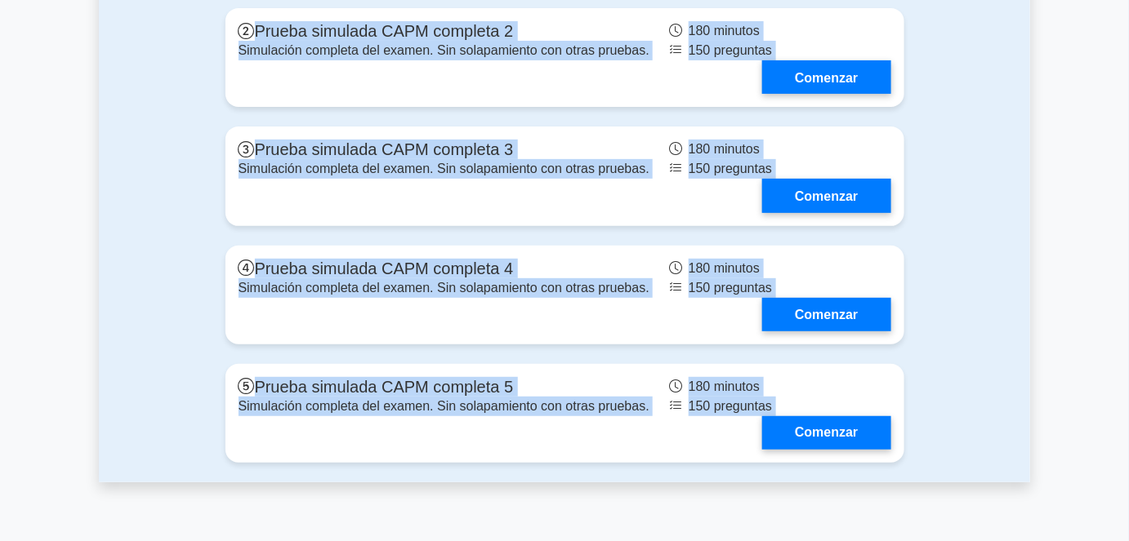
click at [106, 286] on div "Exámenes simulados completos Prueba simulada CAPM completa 1 Simulación complet…" at bounding box center [564, 161] width 931 height 643
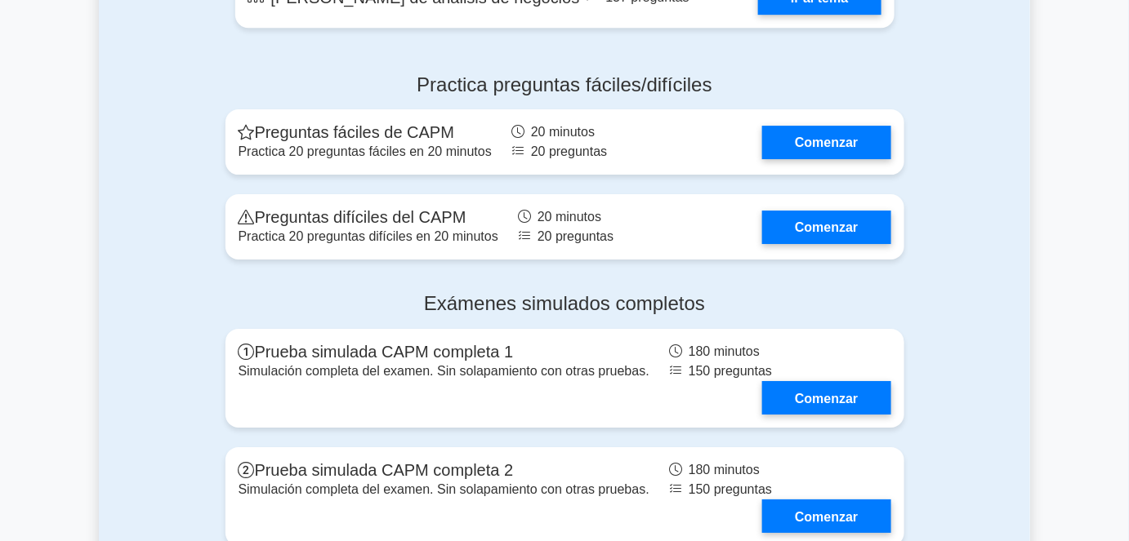
scroll to position [3809, 0]
